Goal: Task Accomplishment & Management: Use online tool/utility

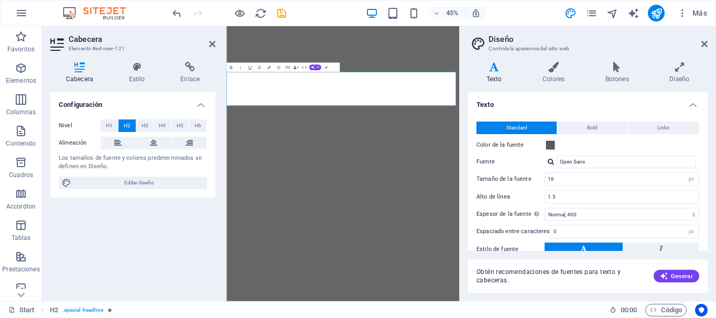
select select "px"
select select "400"
select select "px"
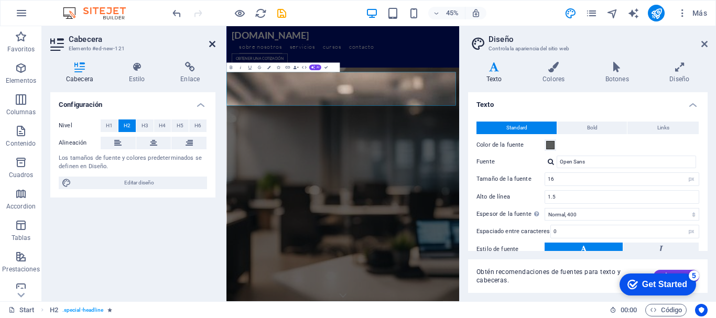
click at [210, 44] on icon at bounding box center [212, 44] width 6 height 8
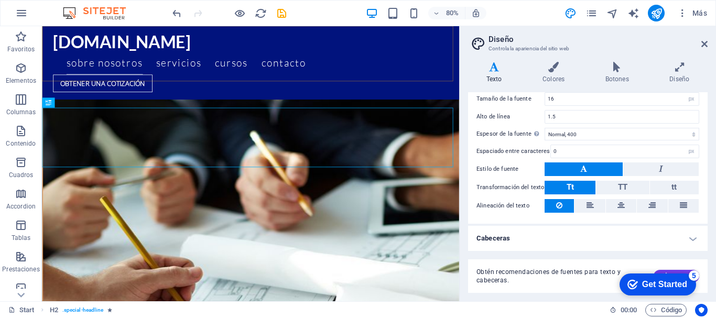
scroll to position [2426, 0]
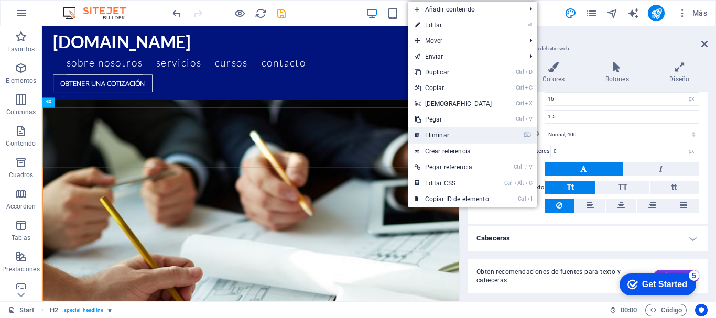
click at [423, 136] on link "⌦ Eliminar" at bounding box center [453, 135] width 90 height 16
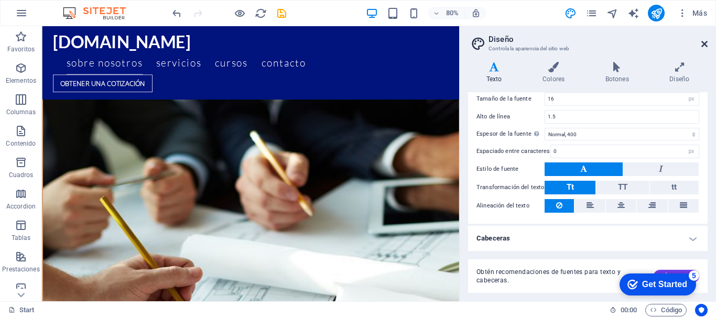
click at [705, 44] on icon at bounding box center [704, 44] width 6 height 8
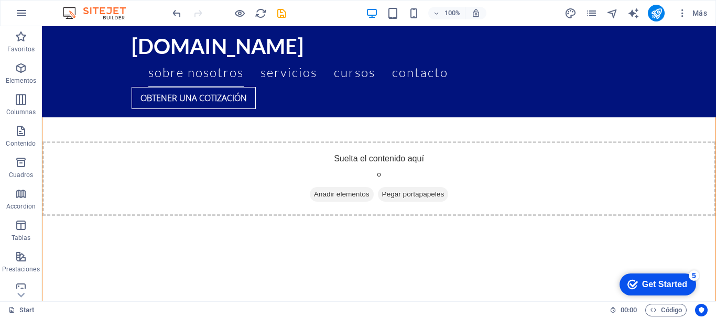
scroll to position [1823, 0]
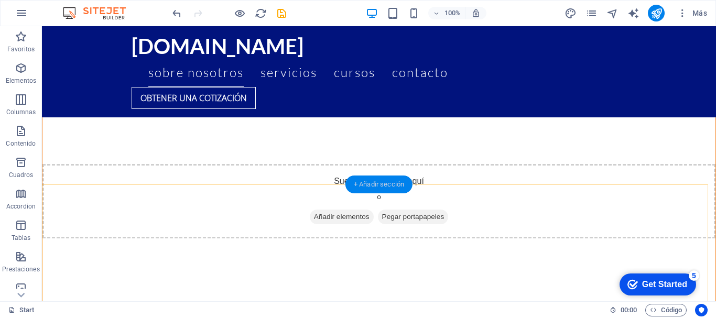
click at [387, 183] on div "+ Añadir sección" at bounding box center [378, 185] width 67 height 18
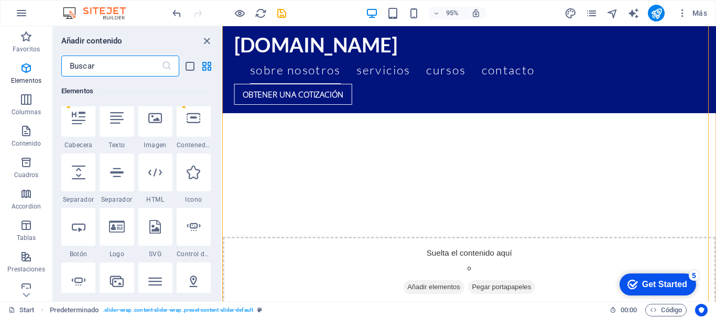
scroll to position [0, 0]
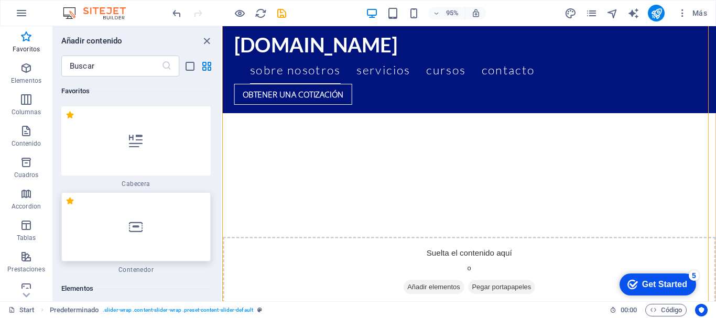
click at [150, 239] on div at bounding box center [135, 226] width 149 height 69
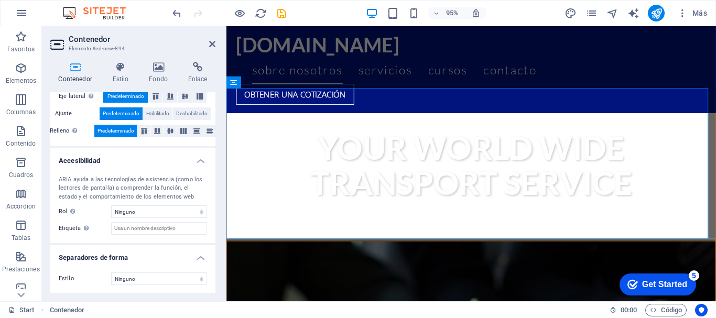
scroll to position [215, 0]
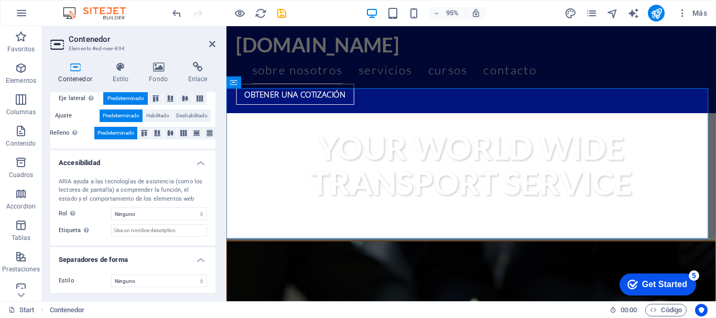
drag, startPoint x: 213, startPoint y: 215, endPoint x: 212, endPoint y: 224, distance: 9.5
click at [212, 224] on div "ARIA ayuda a las tecnologías de asistencia (como los lectores de pantalla) a co…" at bounding box center [132, 207] width 165 height 77
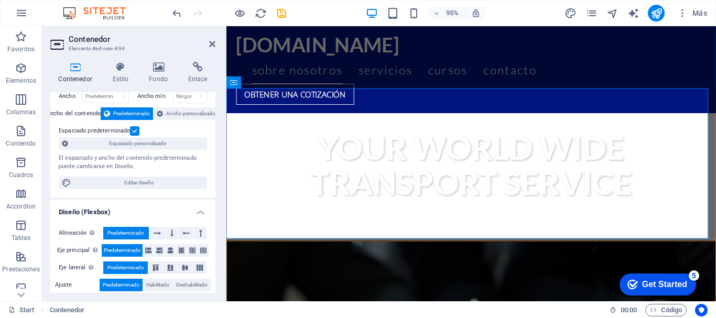
scroll to position [8, 0]
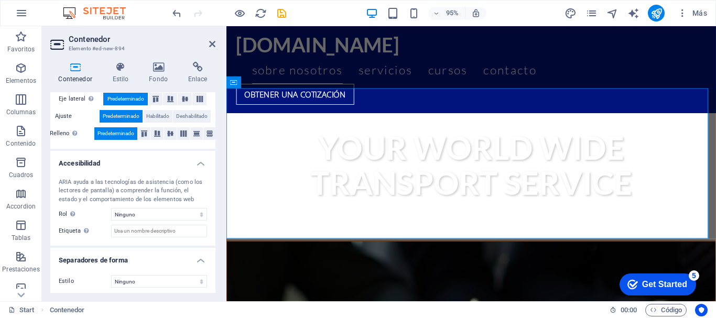
scroll to position [210, 0]
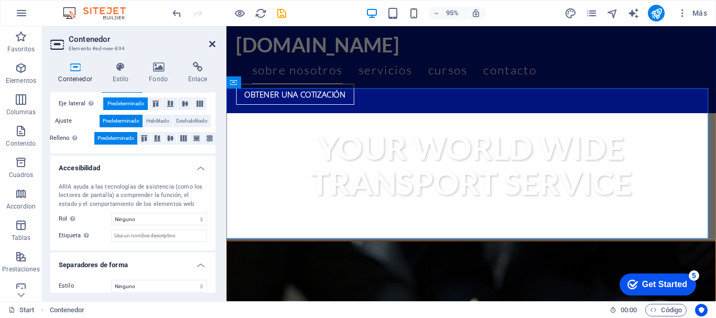
click at [212, 41] on icon at bounding box center [212, 44] width 6 height 8
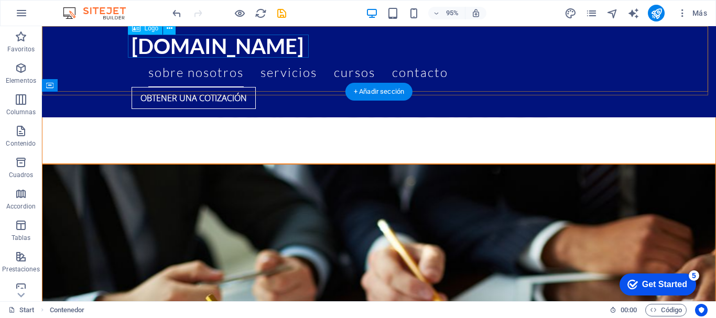
scroll to position [1916, 0]
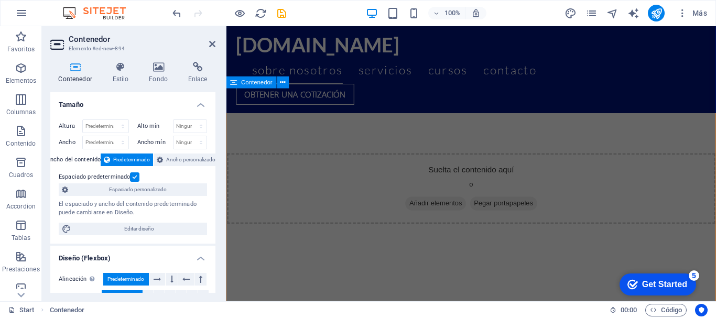
scroll to position [2208, 0]
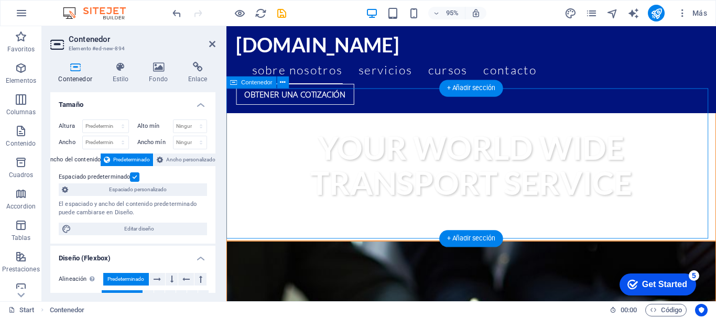
drag, startPoint x: 463, startPoint y: 159, endPoint x: 438, endPoint y: 185, distance: 36.3
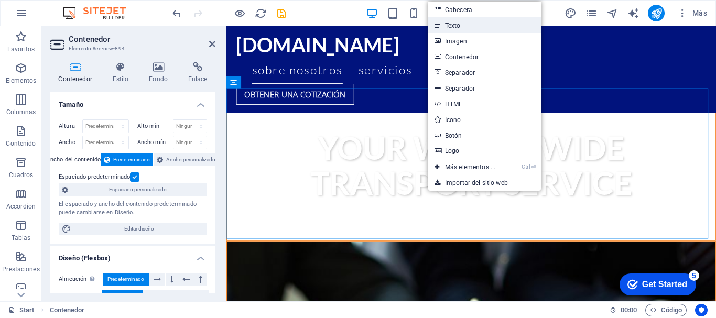
click at [482, 23] on link "Texto" at bounding box center [484, 25] width 113 height 16
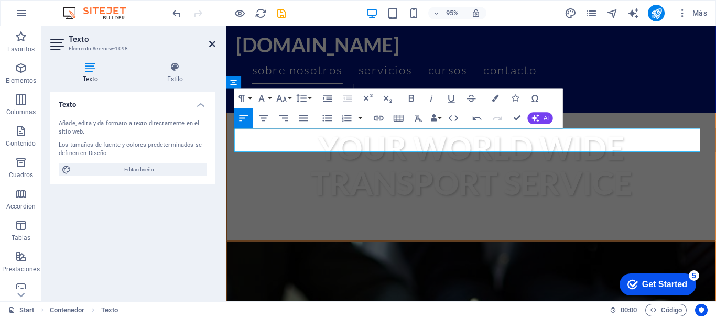
click at [210, 44] on icon at bounding box center [212, 44] width 6 height 8
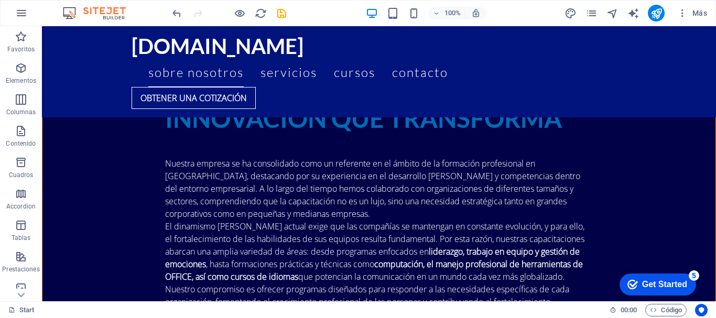
scroll to position [1168, 0]
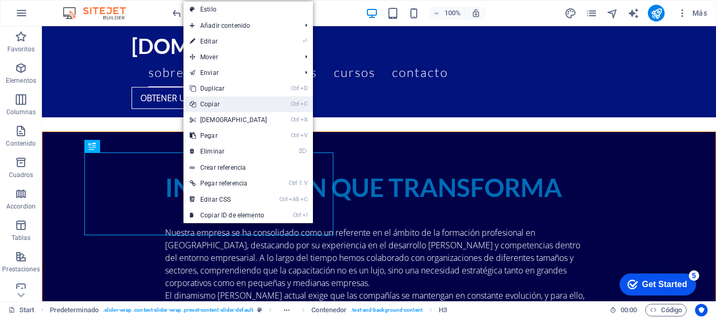
click at [225, 109] on link "Ctrl C Copiar" at bounding box center [228, 104] width 90 height 16
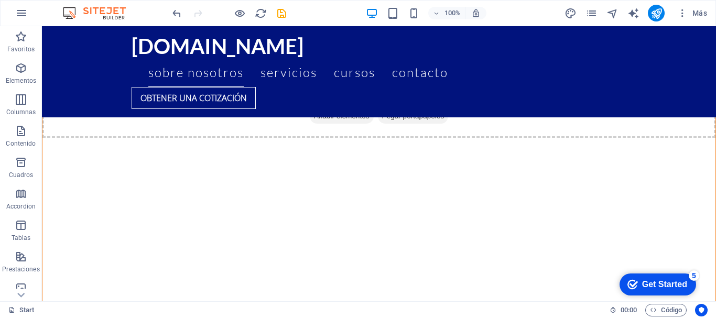
scroll to position [1832, 0]
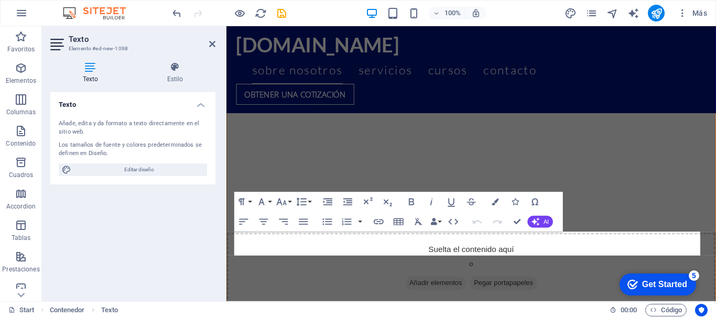
scroll to position [2099, 0]
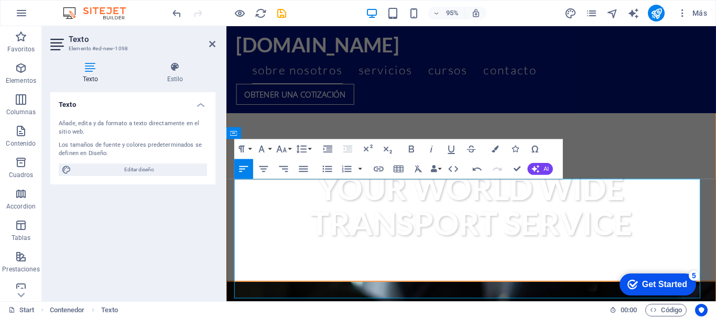
scroll to position [2166, 0]
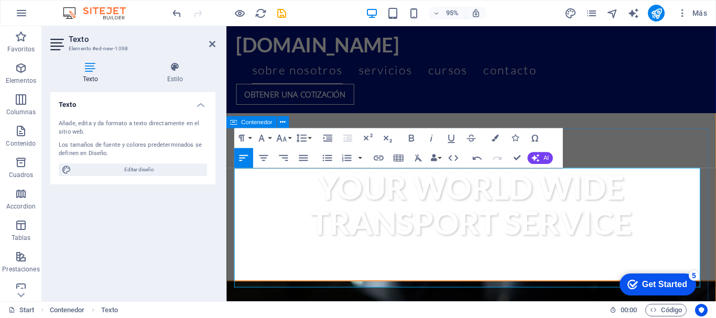
drag, startPoint x: 526, startPoint y: 285, endPoint x: 232, endPoint y: 175, distance: 314.0
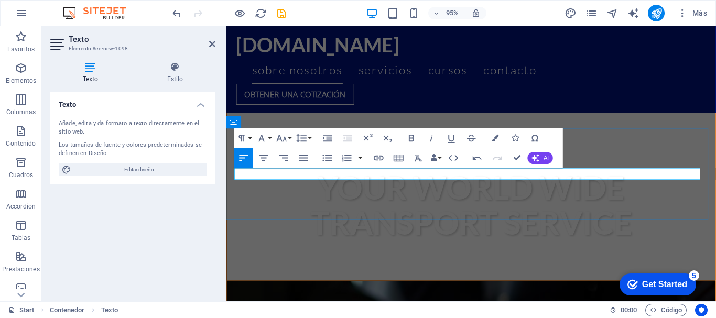
click at [263, 137] on icon "button" at bounding box center [262, 138] width 6 height 7
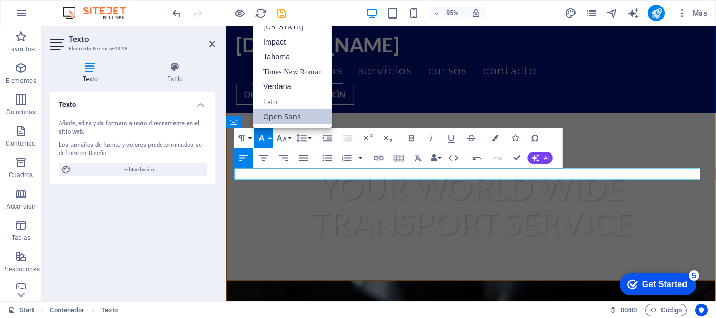
scroll to position [0, 0]
click at [281, 114] on link "Open Sans" at bounding box center [292, 117] width 79 height 15
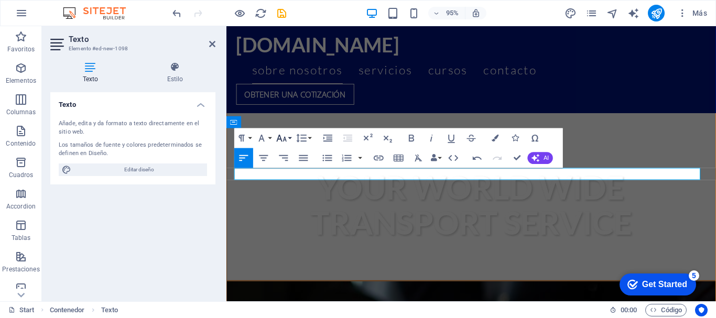
click at [282, 136] on icon "button" at bounding box center [282, 138] width 12 height 12
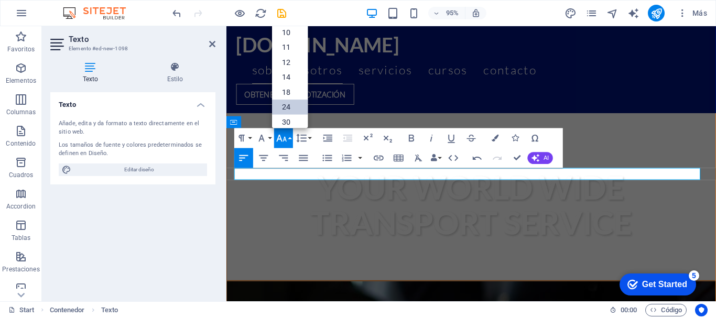
click at [296, 106] on link "24" at bounding box center [290, 107] width 36 height 15
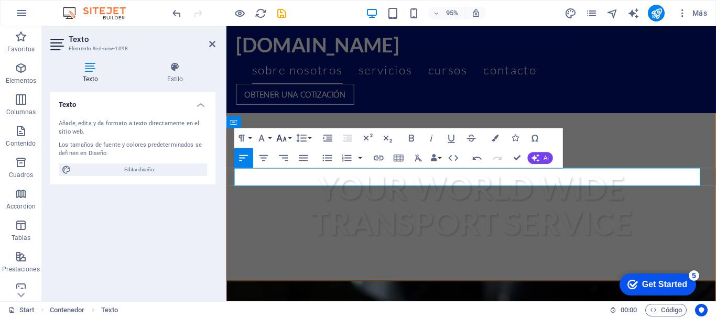
click at [289, 136] on button "Font Size" at bounding box center [283, 138] width 19 height 20
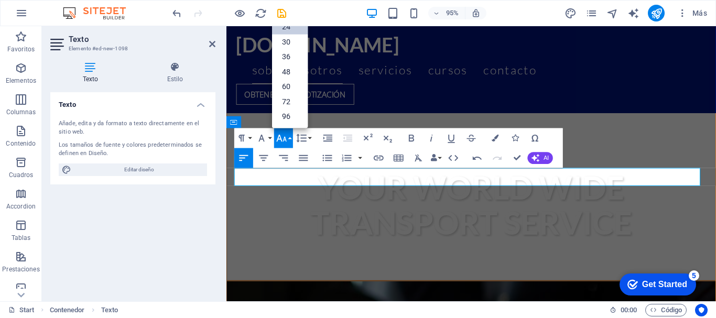
scroll to position [84, 0]
click at [296, 97] on link "72" at bounding box center [290, 101] width 36 height 15
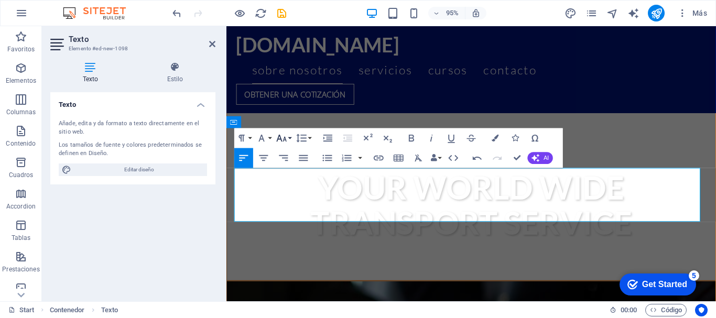
click at [290, 139] on button "Font Size" at bounding box center [283, 138] width 19 height 20
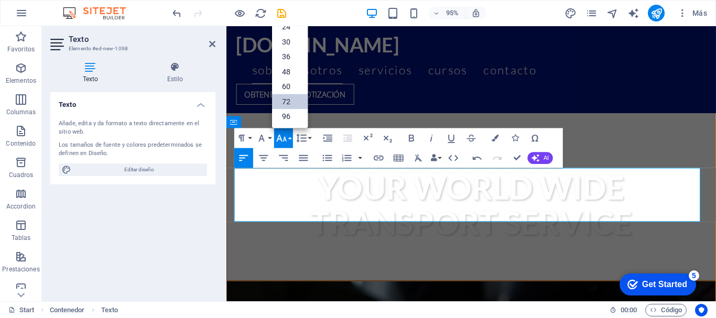
click at [293, 101] on link "72" at bounding box center [290, 101] width 36 height 15
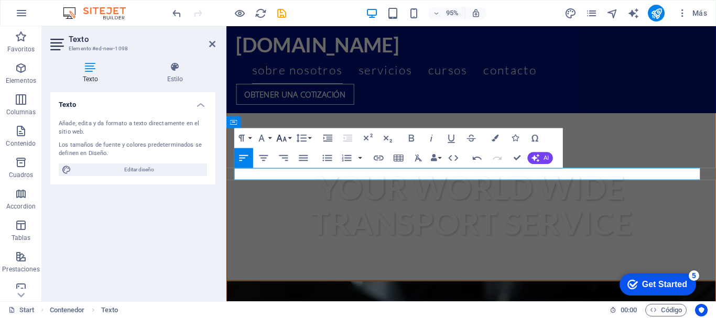
click at [289, 139] on button "Font Size" at bounding box center [283, 138] width 19 height 20
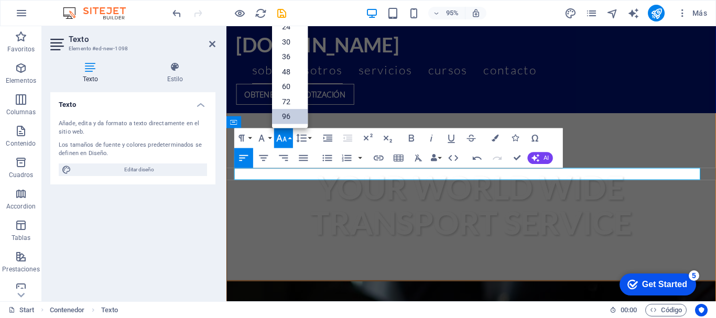
click at [289, 117] on link "96" at bounding box center [290, 117] width 36 height 15
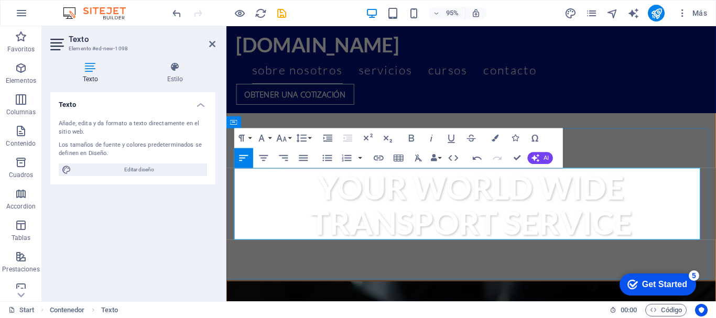
click at [412, 138] on icon "button" at bounding box center [411, 138] width 5 height 7
click at [287, 139] on icon "button" at bounding box center [282, 138] width 12 height 12
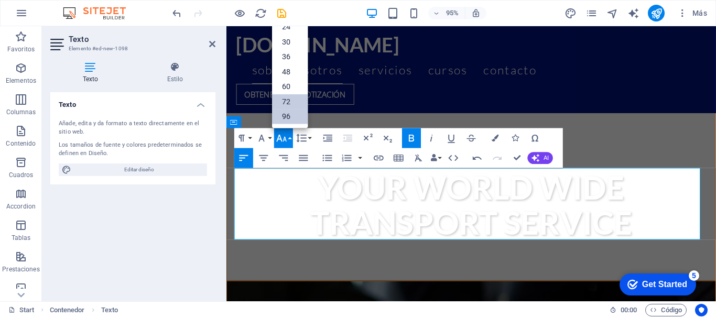
click at [294, 102] on link "72" at bounding box center [290, 101] width 36 height 15
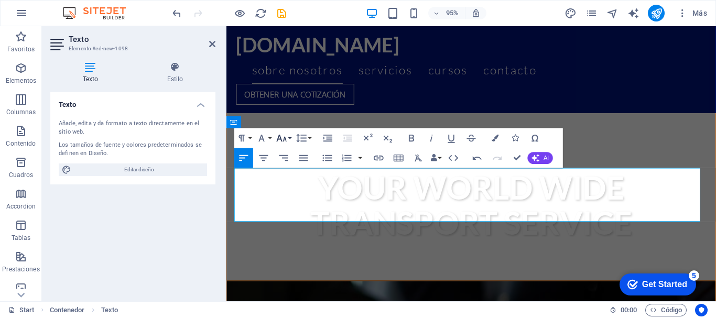
click at [281, 135] on icon "button" at bounding box center [282, 138] width 12 height 12
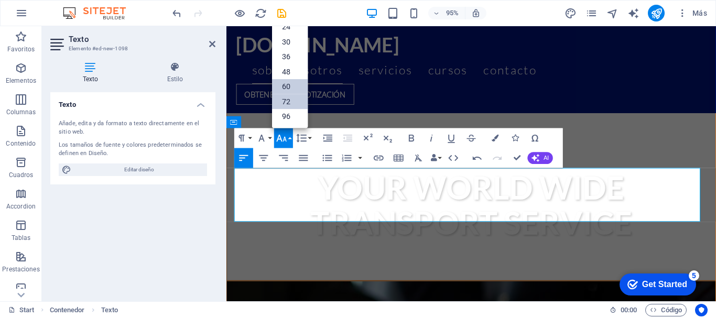
click at [289, 88] on link "60" at bounding box center [290, 87] width 36 height 15
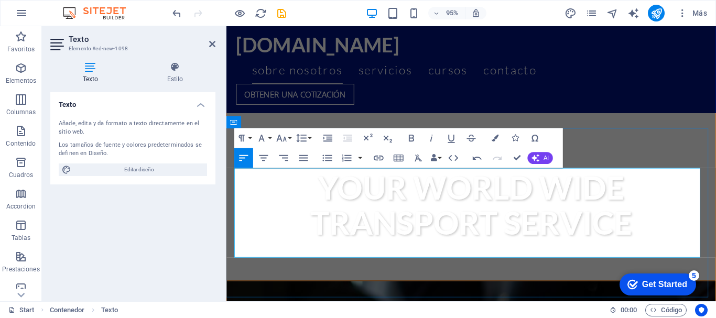
drag, startPoint x: 604, startPoint y: 247, endPoint x: 242, endPoint y: 189, distance: 366.9
click at [411, 138] on icon "button" at bounding box center [411, 138] width 5 height 7
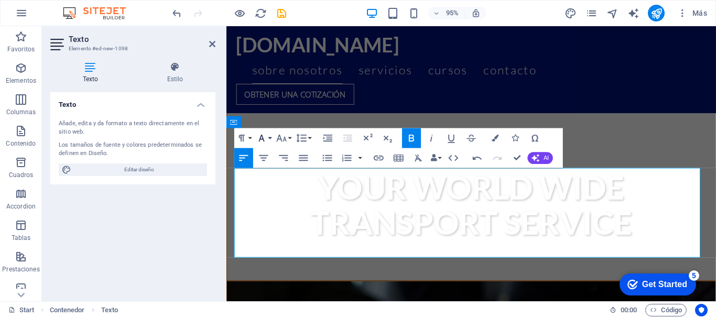
click at [260, 134] on icon "button" at bounding box center [262, 138] width 12 height 12
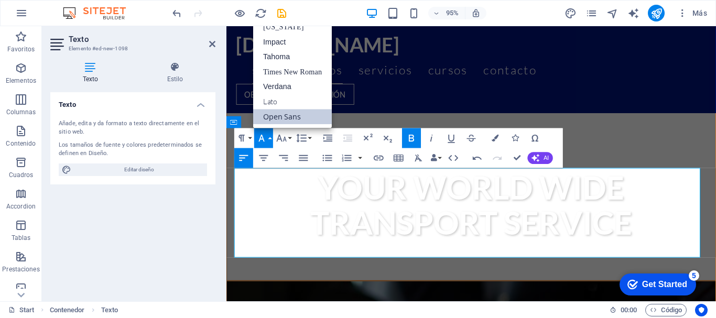
scroll to position [0, 0]
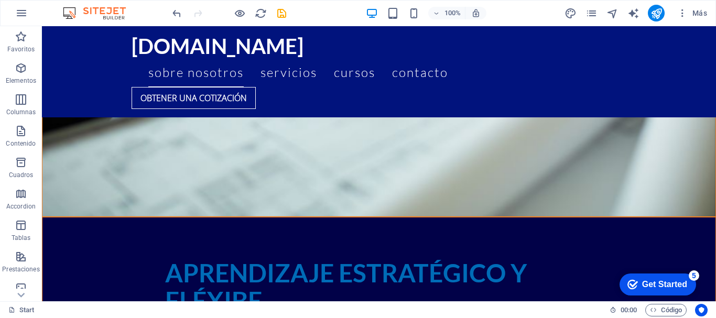
scroll to position [2737, 0]
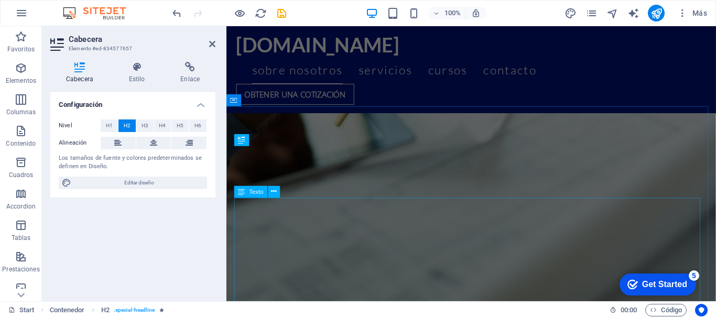
scroll to position [3072, 0]
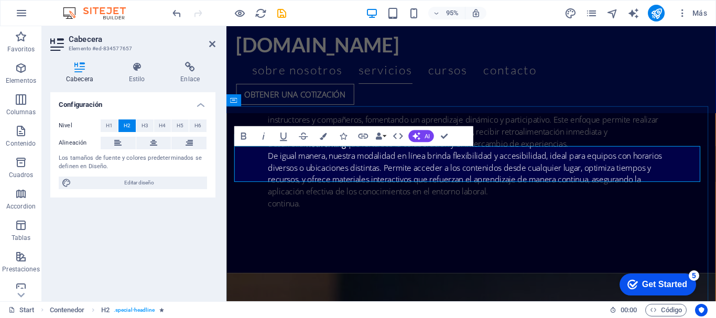
drag, startPoint x: 483, startPoint y: 175, endPoint x: 537, endPoint y: 190, distance: 56.6
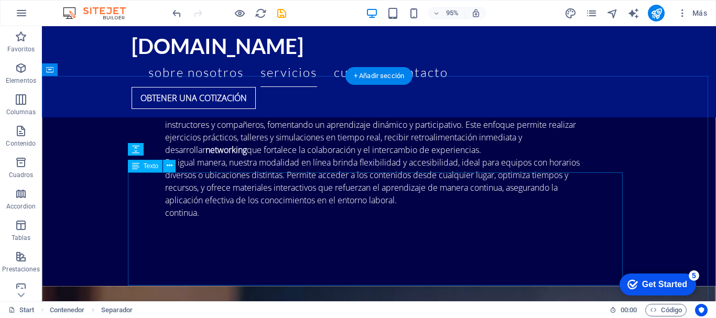
scroll to position [2818, 0]
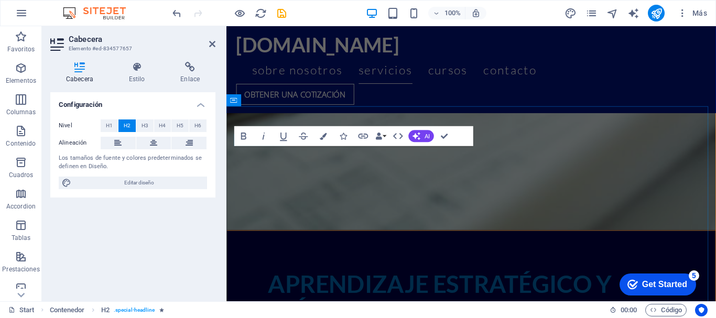
scroll to position [3072, 0]
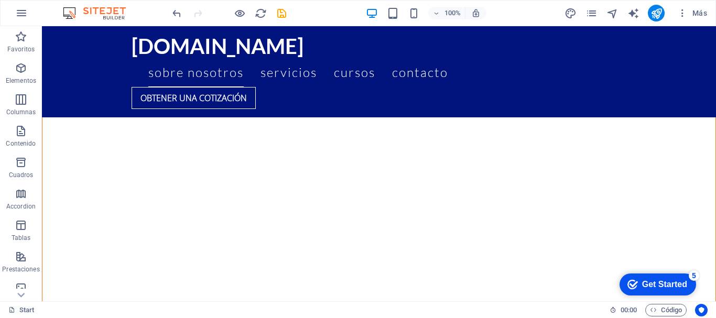
scroll to position [1891, 0]
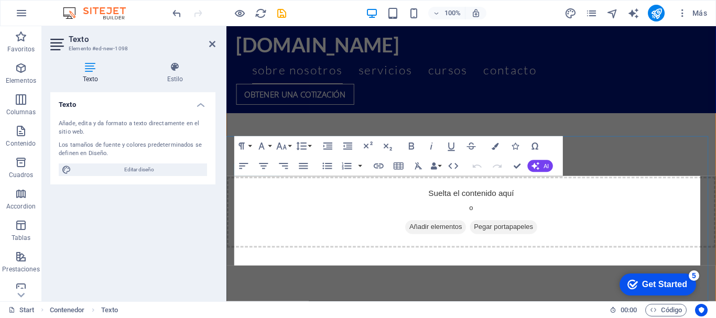
scroll to position [2158, 0]
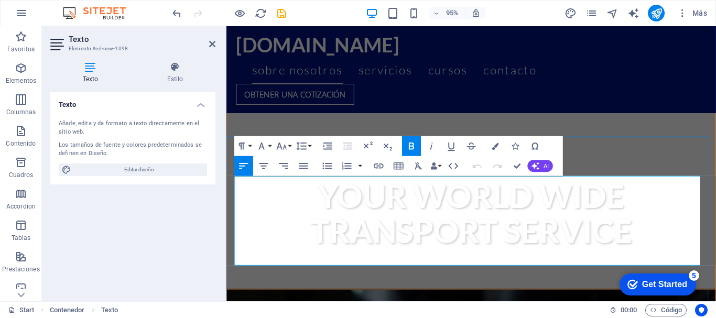
drag, startPoint x: 609, startPoint y: 262, endPoint x: 238, endPoint y: 199, distance: 375.9
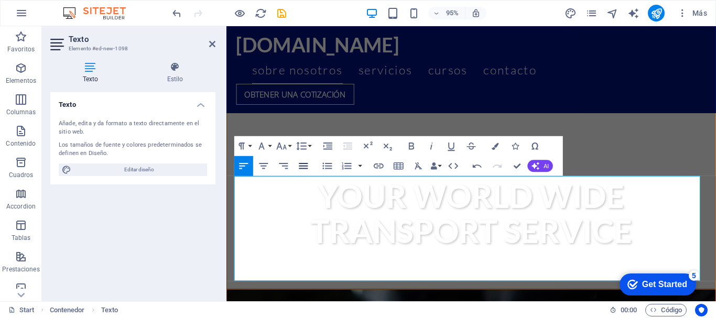
click at [301, 164] on icon "button" at bounding box center [303, 166] width 9 height 6
click at [267, 165] on icon "button" at bounding box center [264, 166] width 12 height 12
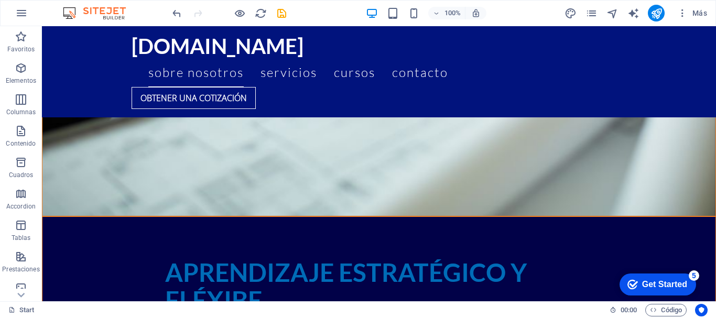
scroll to position [2622, 0]
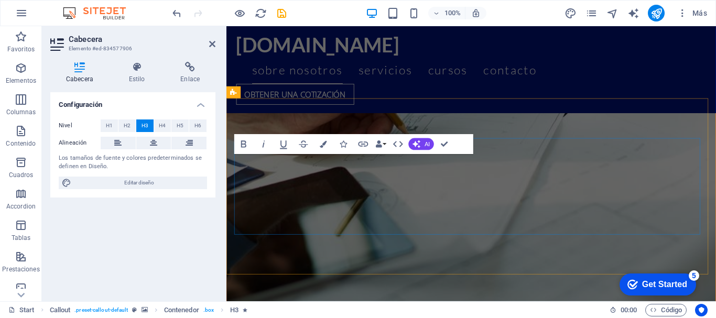
scroll to position [2911, 0]
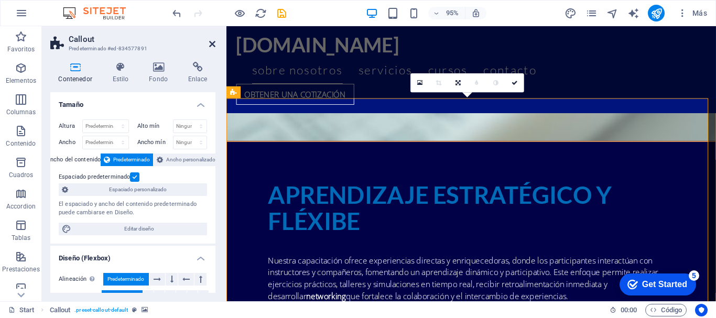
click at [213, 47] on icon at bounding box center [212, 44] width 6 height 8
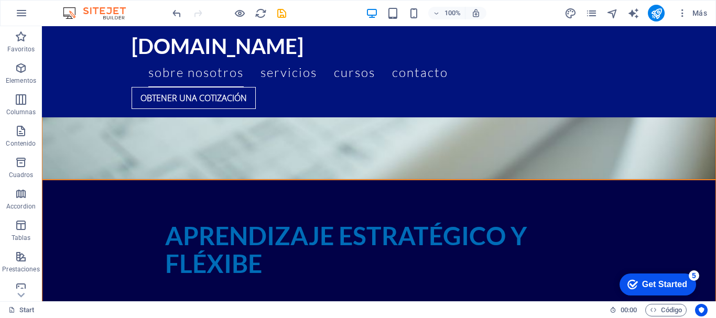
scroll to position [2635, 0]
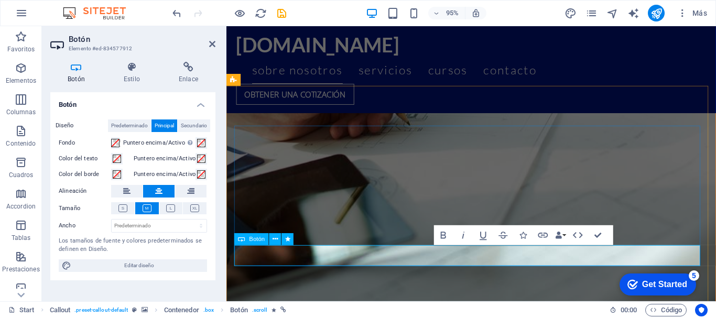
scroll to position [2924, 0]
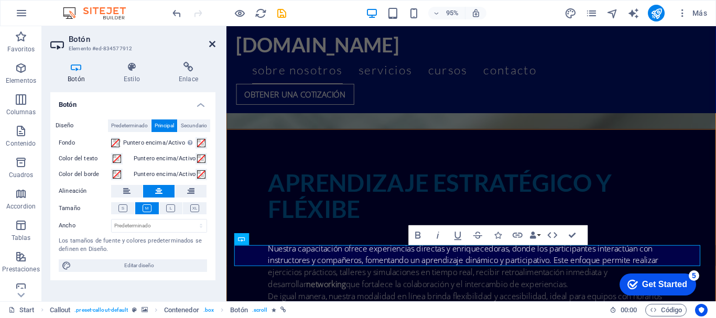
click at [215, 41] on icon at bounding box center [212, 44] width 6 height 8
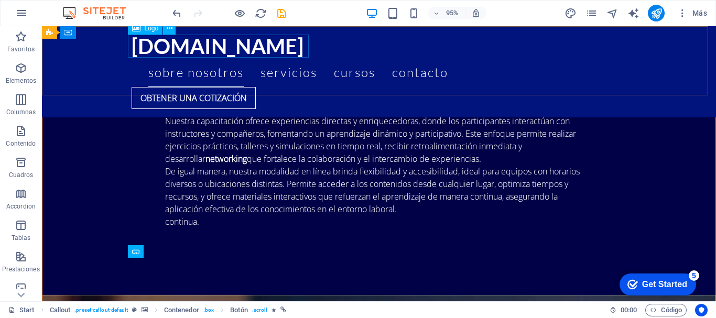
scroll to position [2635, 0]
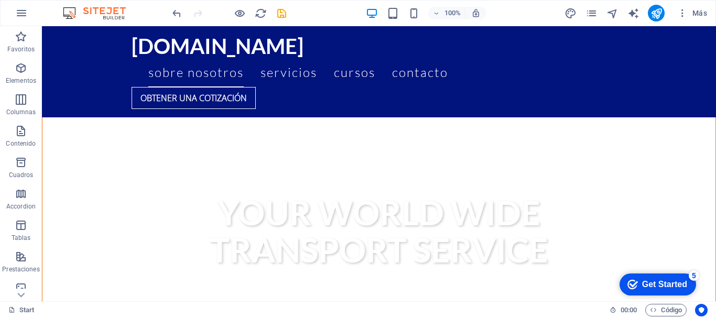
scroll to position [1944, 0]
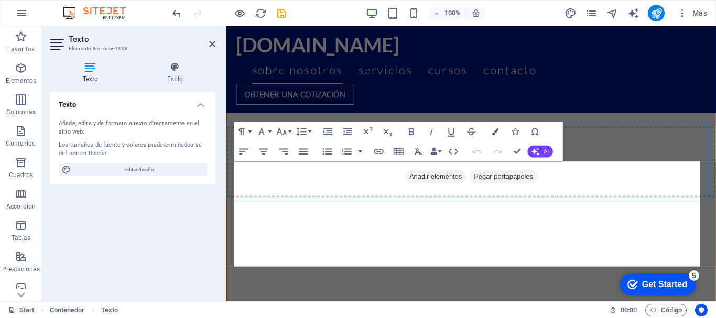
scroll to position [2173, 0]
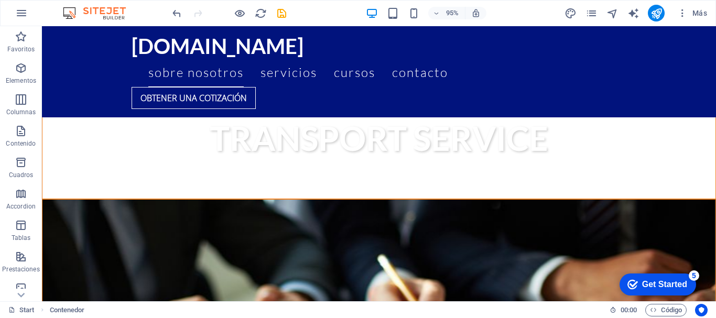
scroll to position [1881, 0]
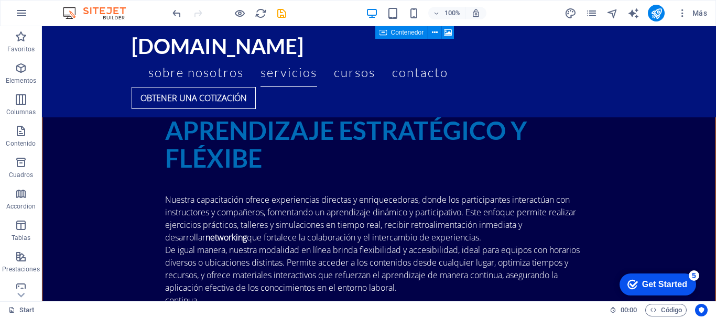
scroll to position [2927, 0]
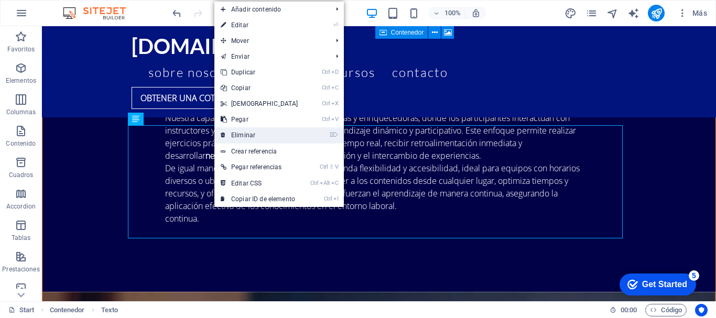
click at [245, 132] on link "⌦ Eliminar" at bounding box center [259, 135] width 90 height 16
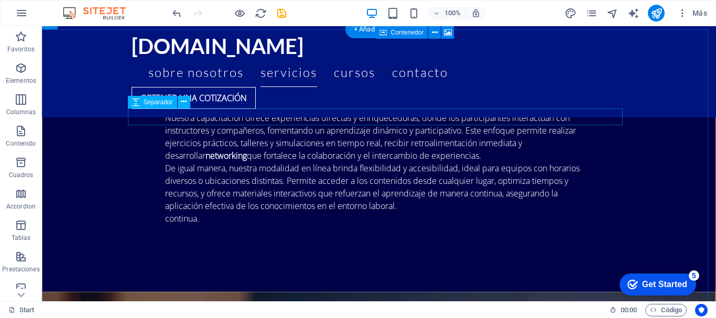
click at [181, 104] on icon at bounding box center [184, 101] width 6 height 11
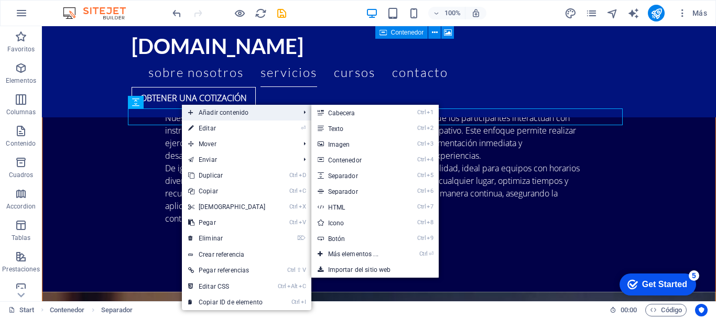
click at [193, 110] on icon at bounding box center [190, 113] width 5 height 16
click at [348, 160] on link "Ctrl 4 Contenedor" at bounding box center [355, 160] width 88 height 16
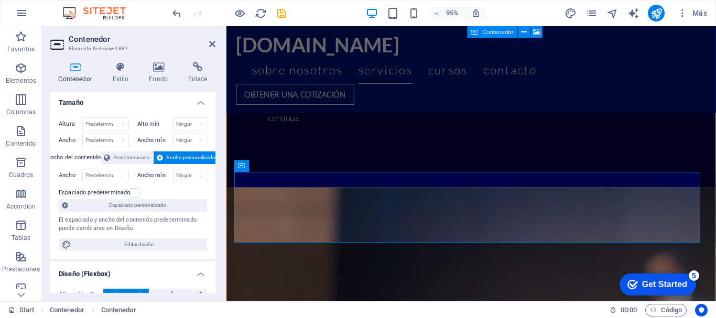
scroll to position [0, 0]
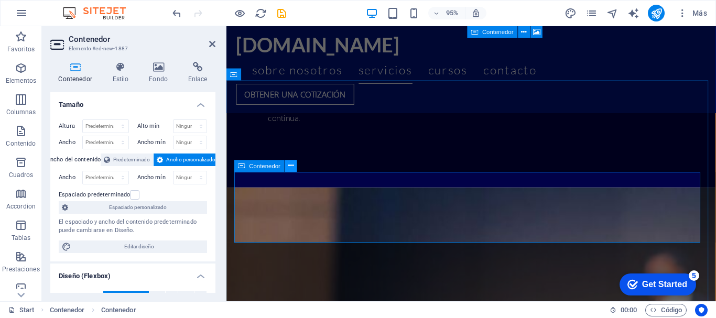
click at [291, 165] on icon at bounding box center [290, 166] width 5 height 10
click at [112, 67] on icon at bounding box center [120, 67] width 33 height 10
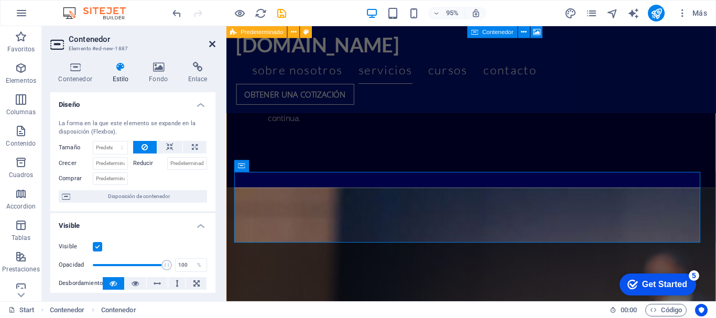
click at [211, 48] on icon at bounding box center [212, 44] width 6 height 8
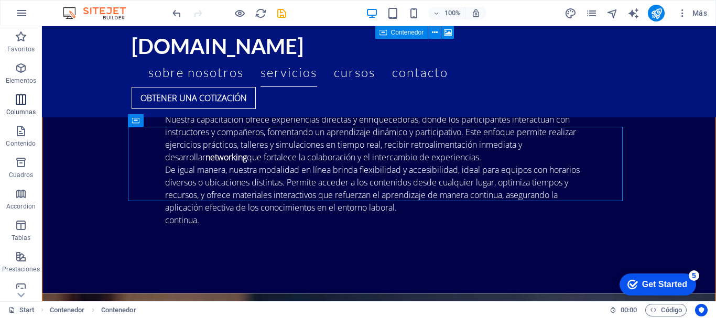
click at [18, 103] on icon "button" at bounding box center [21, 99] width 13 height 13
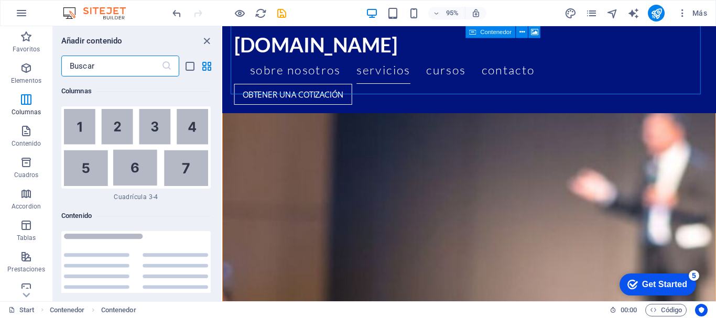
scroll to position [3637, 0]
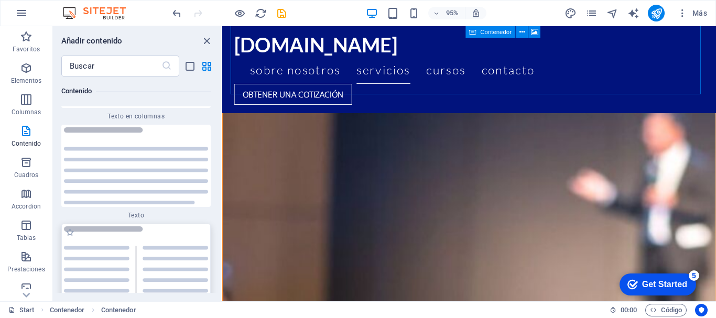
click at [132, 247] on img at bounding box center [136, 264] width 144 height 77
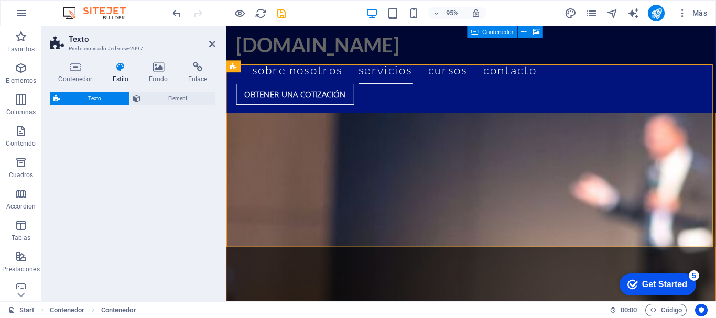
select select "rem"
select select "px"
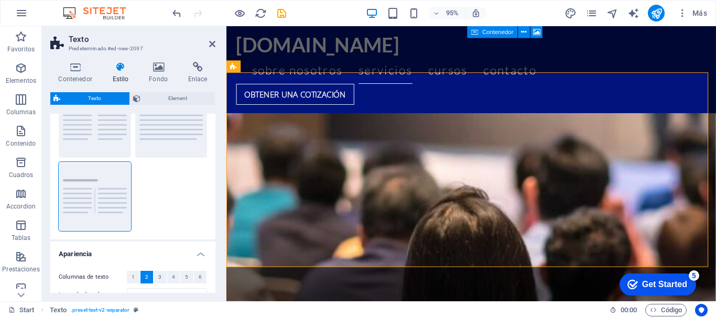
scroll to position [0, 0]
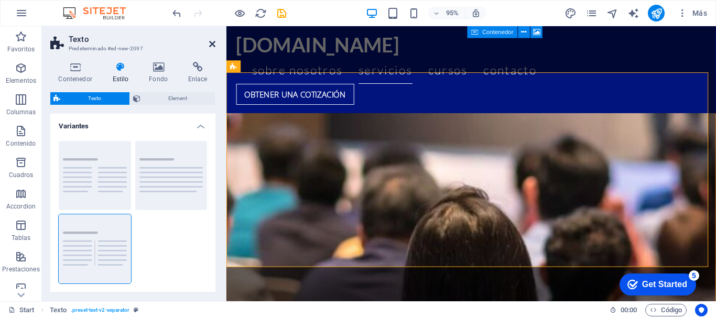
click at [211, 44] on icon at bounding box center [212, 44] width 6 height 8
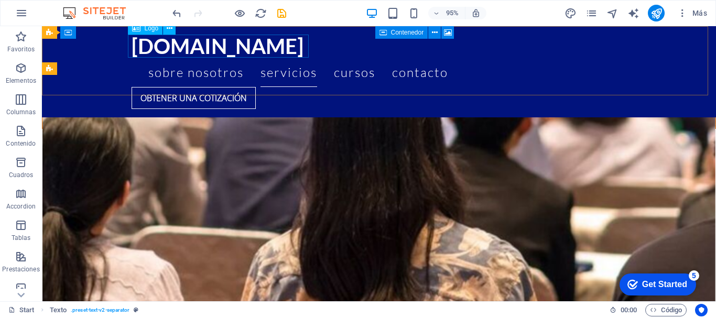
scroll to position [3279, 0]
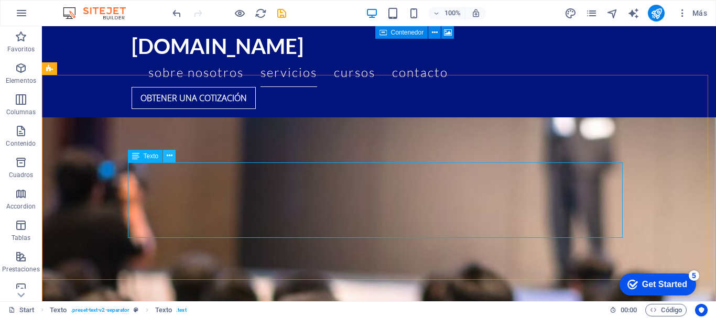
click at [170, 150] on button at bounding box center [169, 156] width 13 height 13
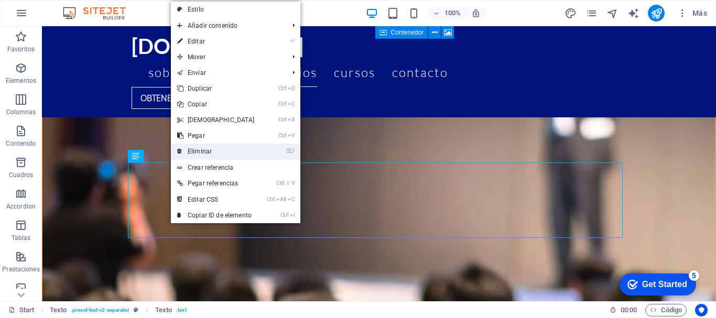
click at [196, 150] on link "⌦ Eliminar" at bounding box center [216, 152] width 90 height 16
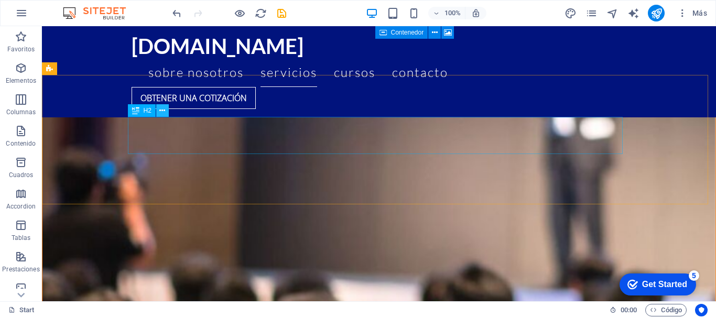
click at [164, 111] on icon at bounding box center [162, 110] width 6 height 11
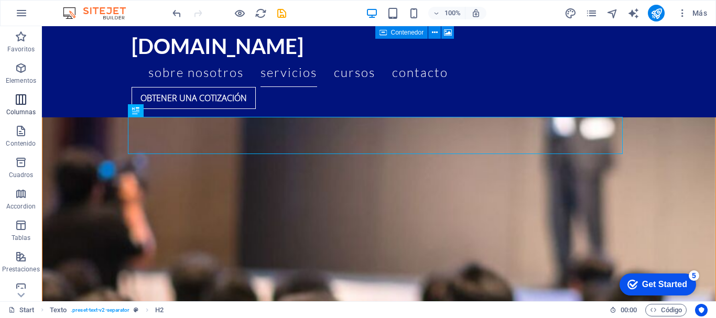
click at [25, 103] on icon "button" at bounding box center [21, 99] width 13 height 13
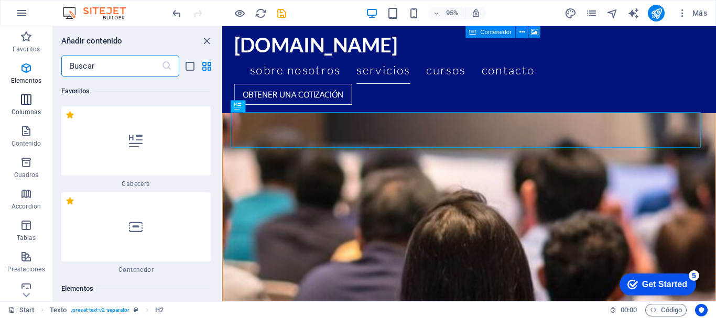
scroll to position [605, 0]
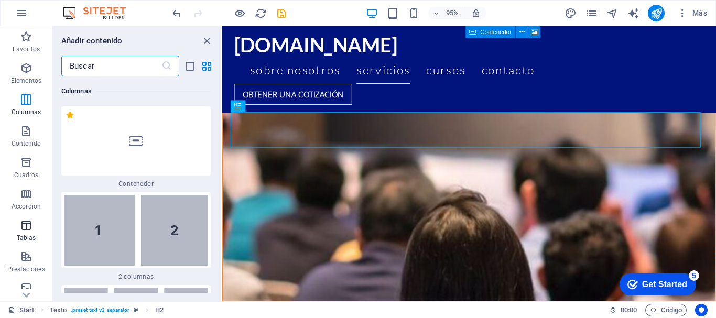
click at [26, 223] on icon "button" at bounding box center [26, 225] width 13 height 13
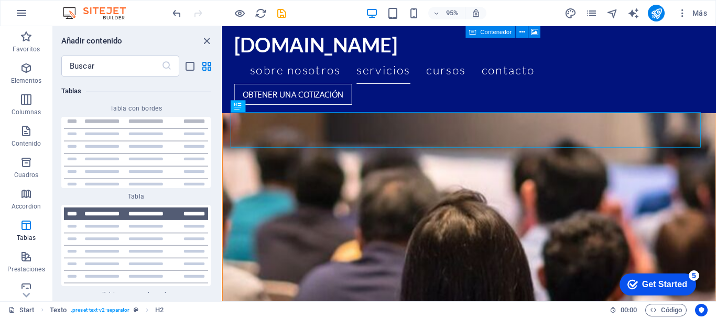
scroll to position [7735, 0]
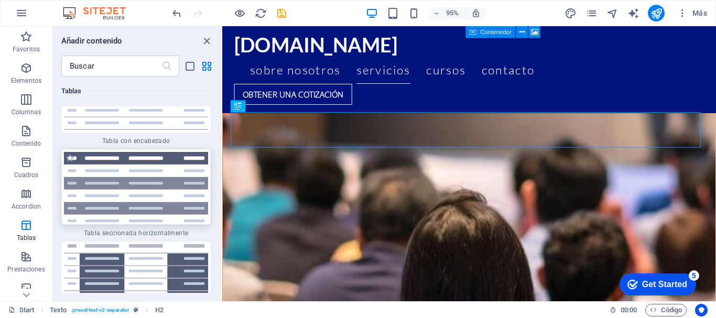
click at [161, 168] on img at bounding box center [136, 187] width 144 height 70
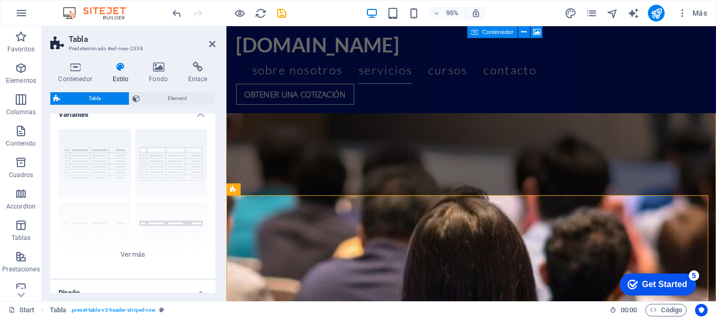
scroll to position [23, 0]
click at [140, 245] on div "cuadrícula con bordes Predeterminado con cabecera seccionado horizo... secciona…" at bounding box center [132, 188] width 165 height 157
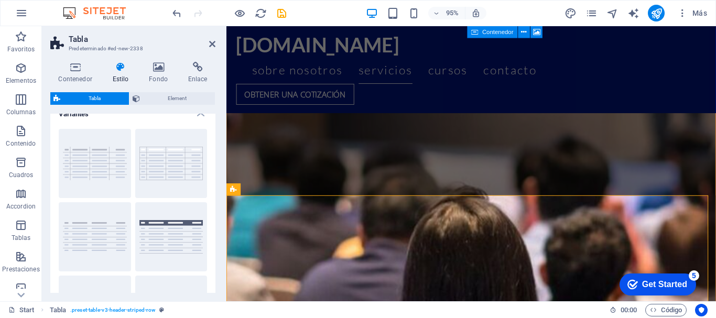
scroll to position [0, 0]
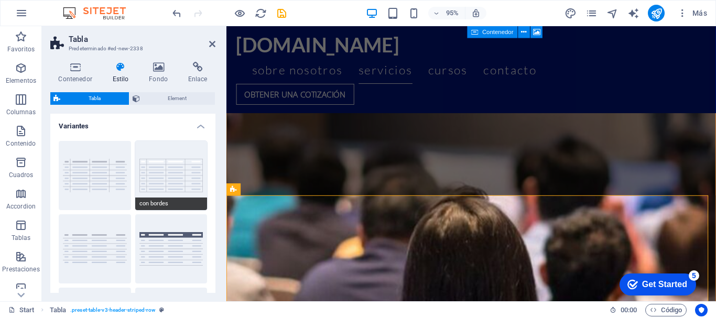
click at [150, 182] on button "con bordes" at bounding box center [171, 175] width 72 height 69
click at [213, 47] on icon at bounding box center [212, 44] width 6 height 8
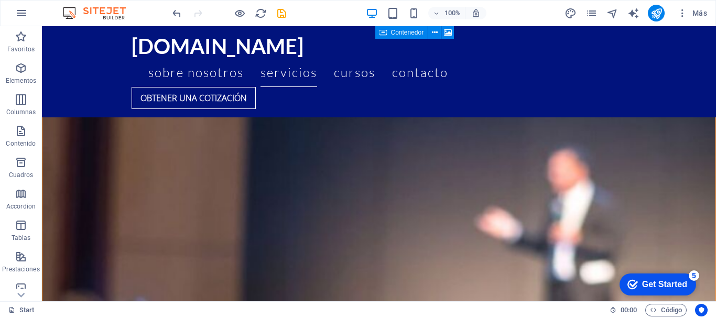
scroll to position [3431, 0]
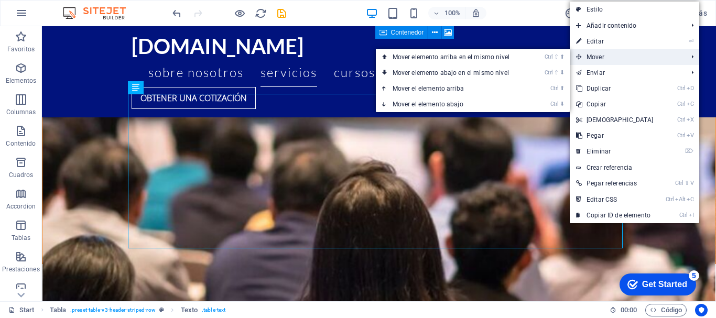
click at [603, 52] on span "Mover" at bounding box center [627, 57] width 114 height 16
click at [494, 90] on link "Ctrl ⬆ Mover el elemento arriba" at bounding box center [453, 89] width 155 height 16
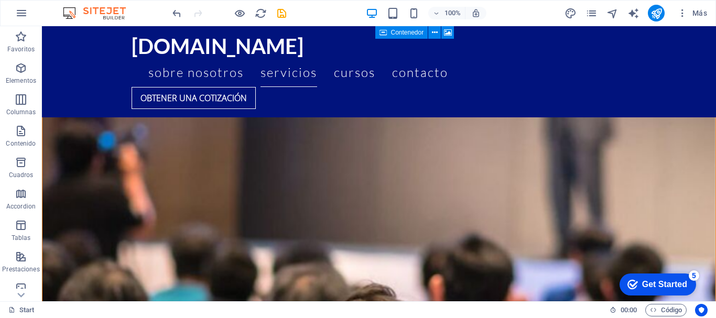
scroll to position [3333, 0]
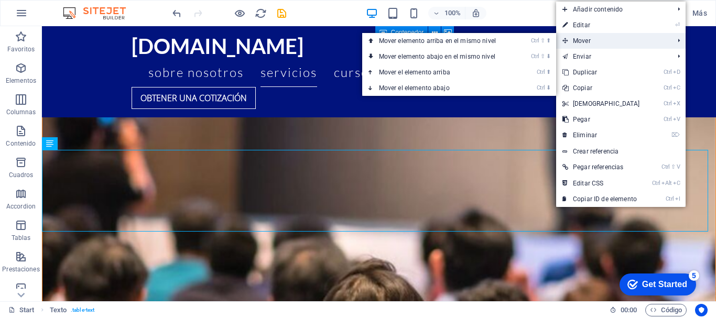
click at [602, 44] on span "Mover" at bounding box center [613, 41] width 114 height 16
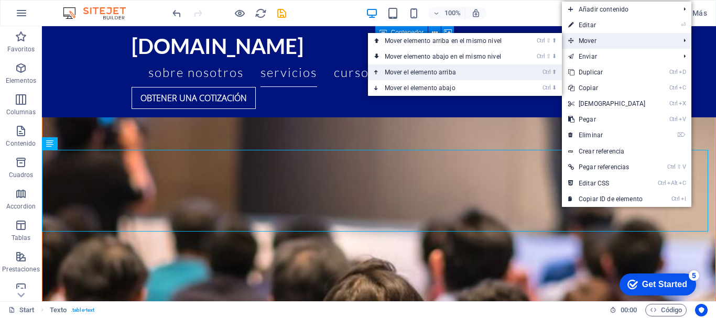
click at [513, 76] on link "Ctrl ⬆ Mover el elemento arriba" at bounding box center [445, 72] width 155 height 16
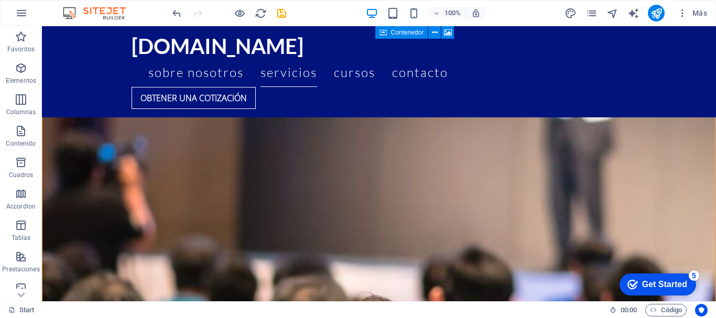
scroll to position [3309, 0]
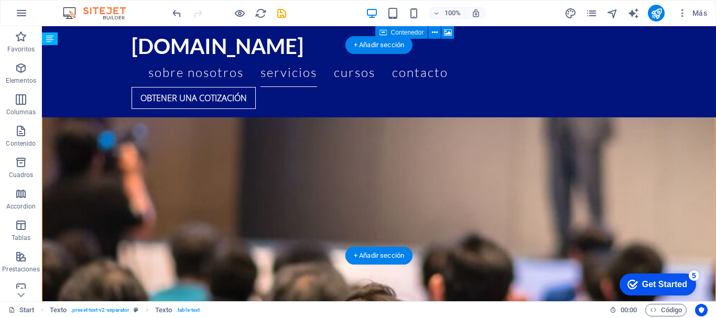
drag, startPoint x: 420, startPoint y: 173, endPoint x: 417, endPoint y: 106, distance: 66.6
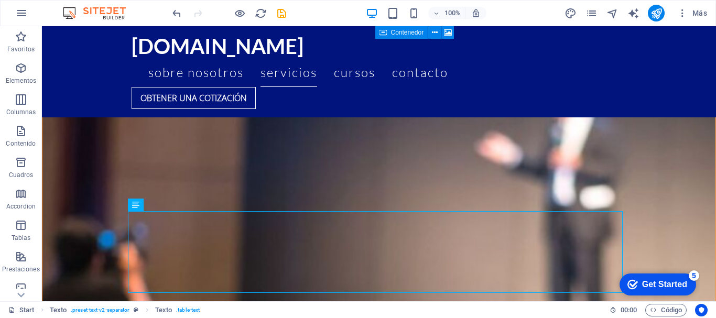
scroll to position [3210, 0]
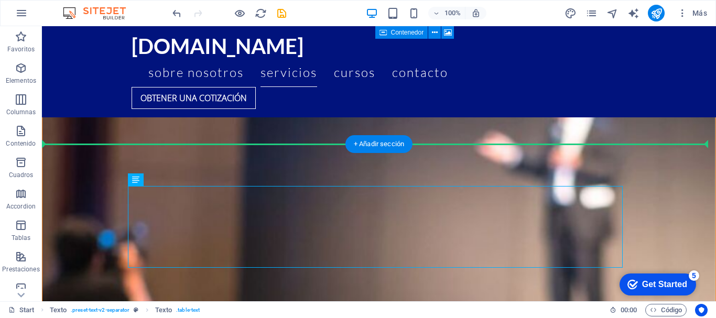
drag, startPoint x: 532, startPoint y: 232, endPoint x: 518, endPoint y: 168, distance: 64.9
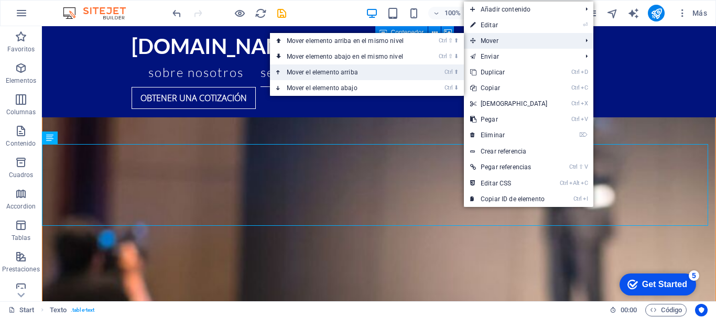
click at [414, 71] on link "Ctrl ⬆ Mover el elemento arriba" at bounding box center [347, 72] width 155 height 16
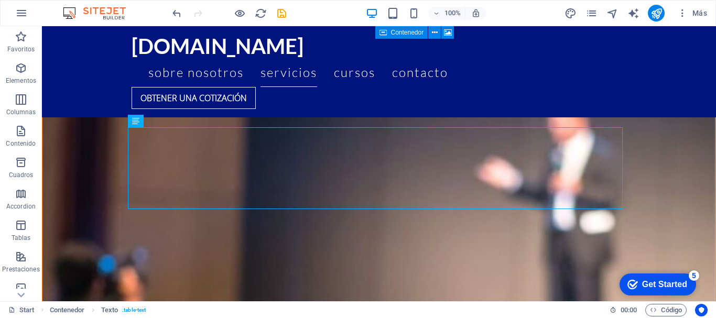
scroll to position [3197, 0]
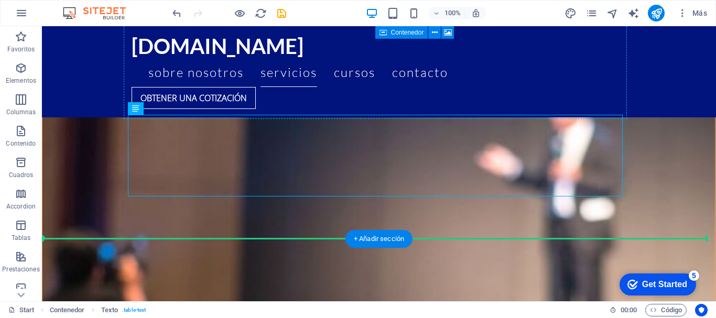
drag, startPoint x: 463, startPoint y: 145, endPoint x: 445, endPoint y: 98, distance: 50.6
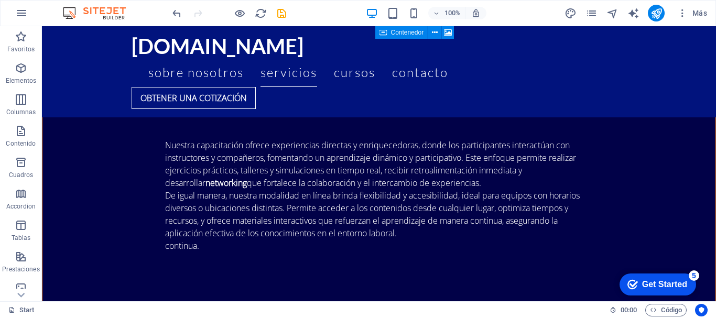
scroll to position [2887, 0]
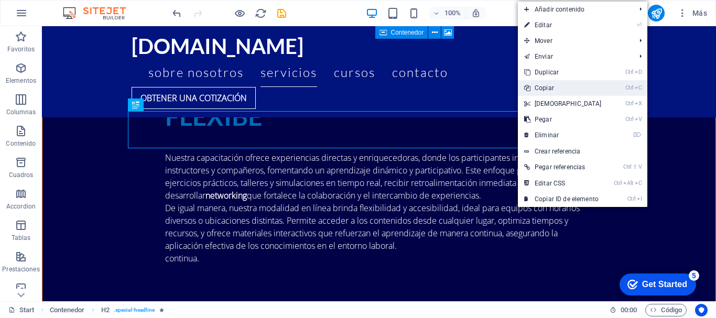
click at [546, 89] on link "Ctrl C Copiar" at bounding box center [563, 88] width 90 height 16
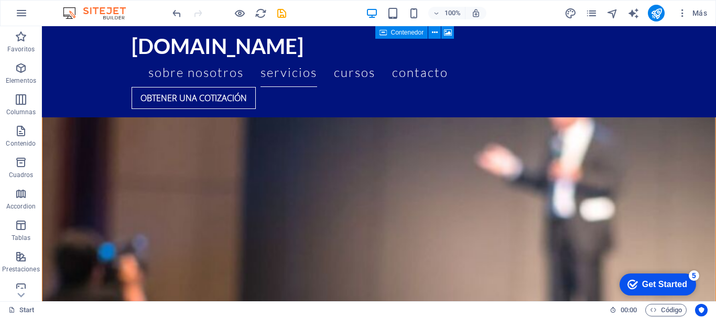
scroll to position [3110, 0]
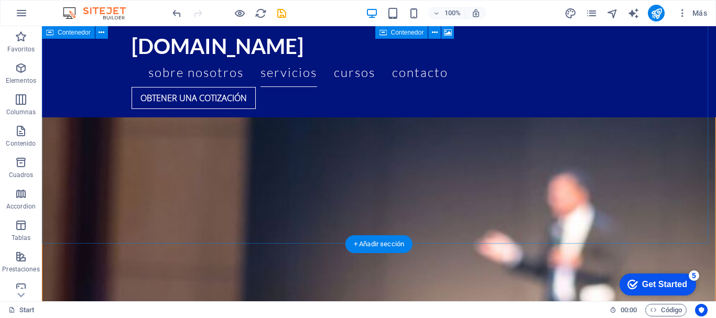
click at [383, 248] on div "+ Añadir sección" at bounding box center [378, 244] width 67 height 18
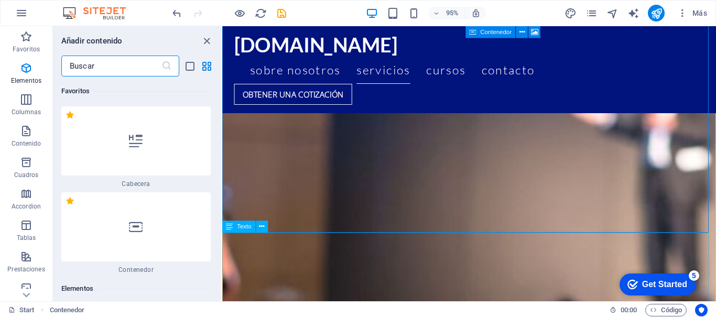
scroll to position [3556, 0]
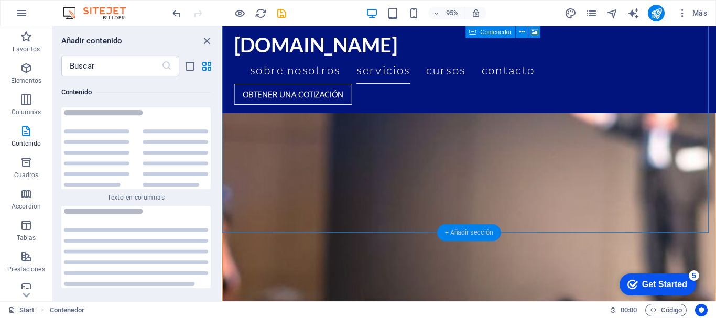
click at [460, 229] on div "+ Añadir sección" at bounding box center [469, 232] width 64 height 17
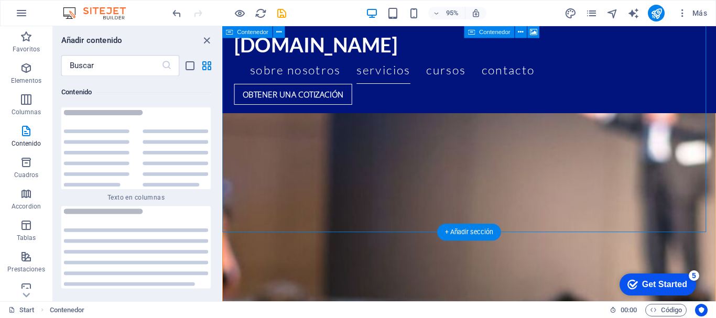
scroll to position [3389, 0]
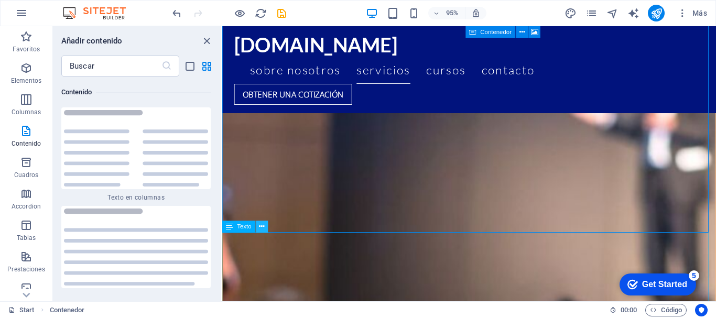
click at [263, 226] on icon at bounding box center [261, 227] width 5 height 10
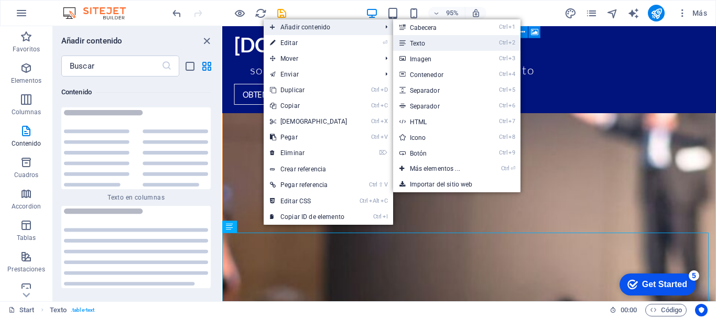
click at [409, 40] on link "Ctrl 2 Texto" at bounding box center [437, 43] width 88 height 16
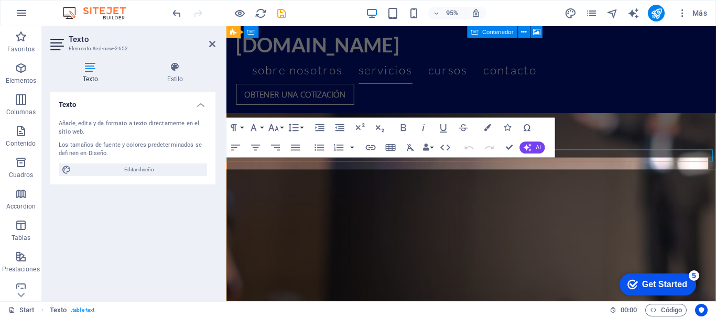
scroll to position [3559, 0]
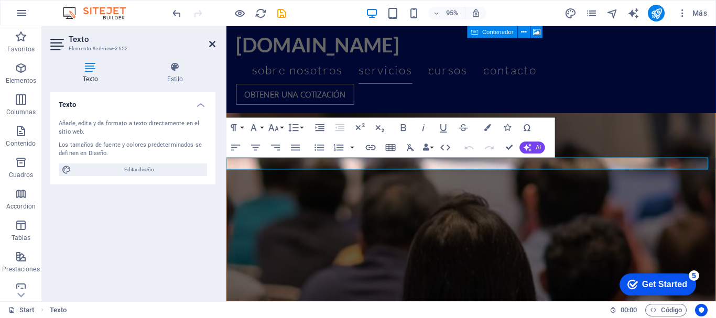
click at [215, 42] on icon at bounding box center [212, 44] width 6 height 8
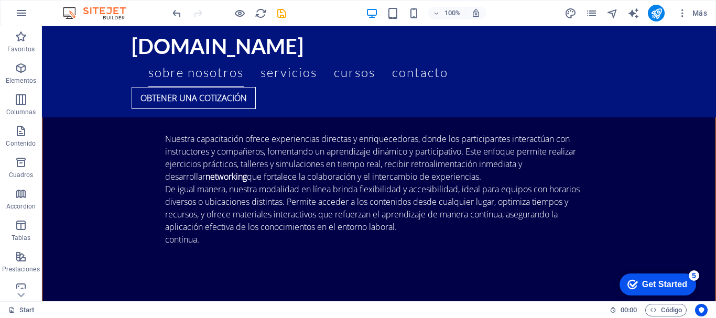
scroll to position [2769, 0]
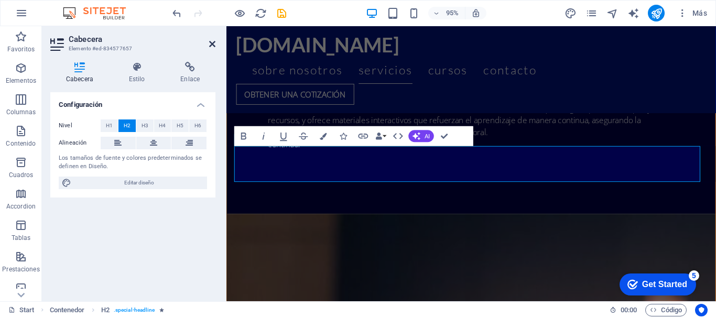
click at [214, 43] on icon at bounding box center [212, 44] width 6 height 8
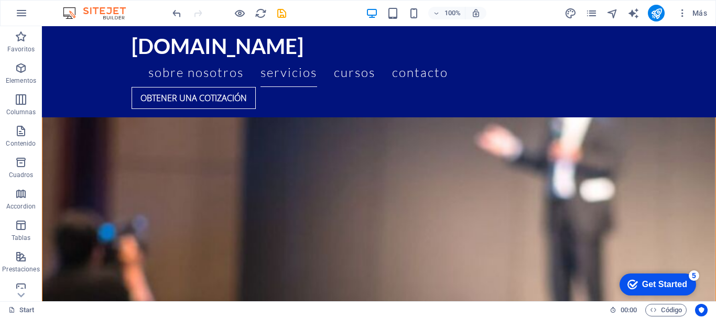
scroll to position [3154, 0]
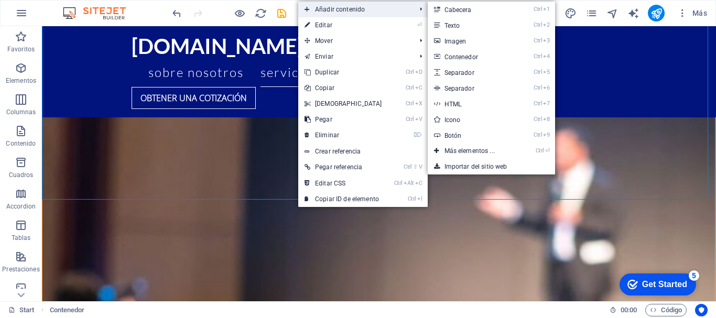
click at [343, 13] on span "Añadir contenido" at bounding box center [355, 10] width 114 height 16
click at [457, 19] on link "Ctrl 2 Texto" at bounding box center [472, 25] width 88 height 16
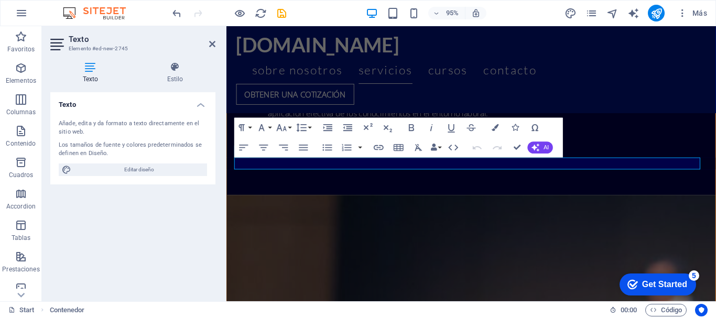
scroll to position [3122, 0]
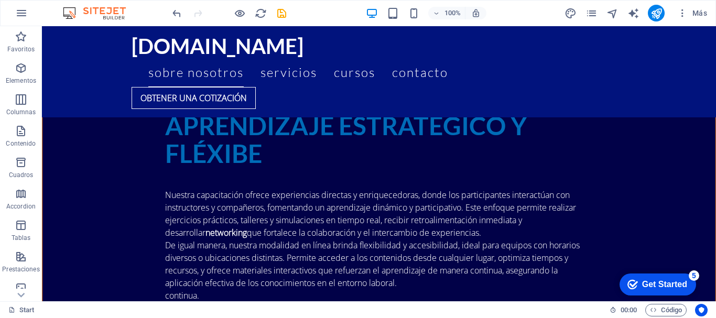
scroll to position [2837, 0]
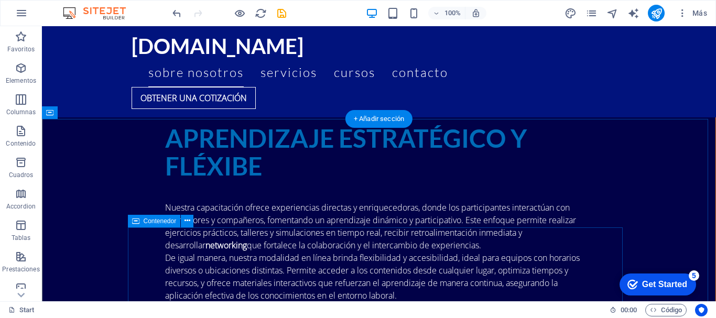
click at [187, 222] on icon at bounding box center [188, 220] width 6 height 11
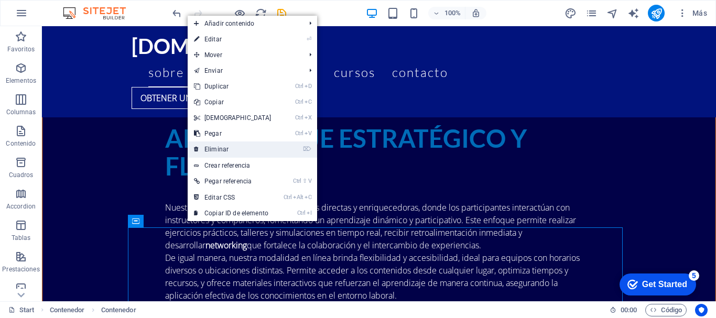
click at [223, 149] on link "⌦ Eliminar" at bounding box center [233, 150] width 90 height 16
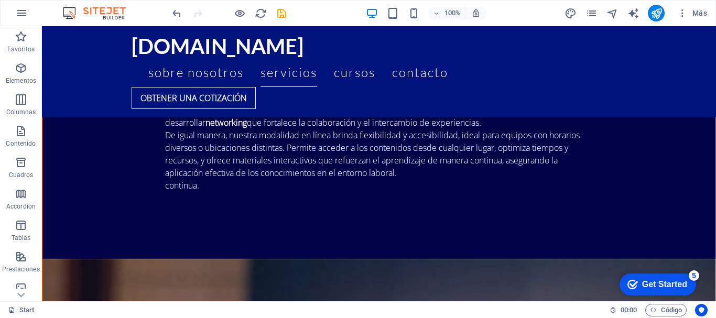
scroll to position [2948, 0]
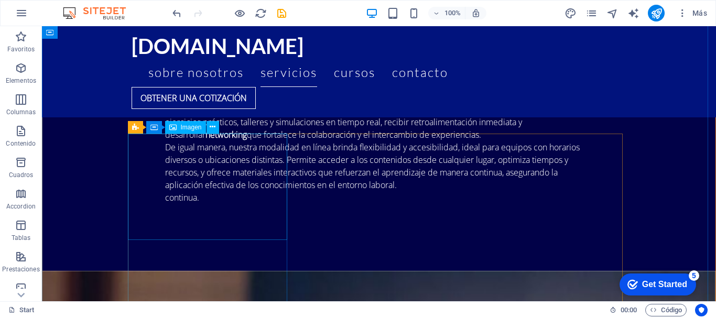
select select "%"
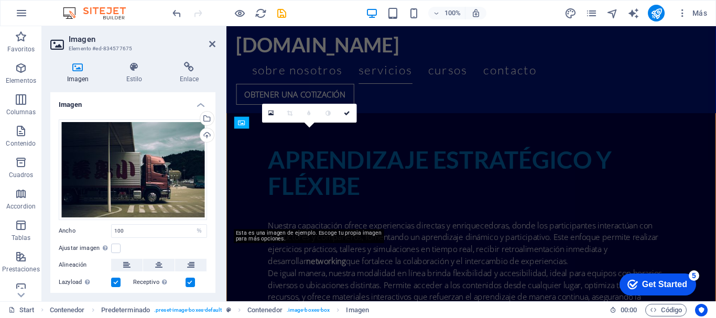
scroll to position [3236, 0]
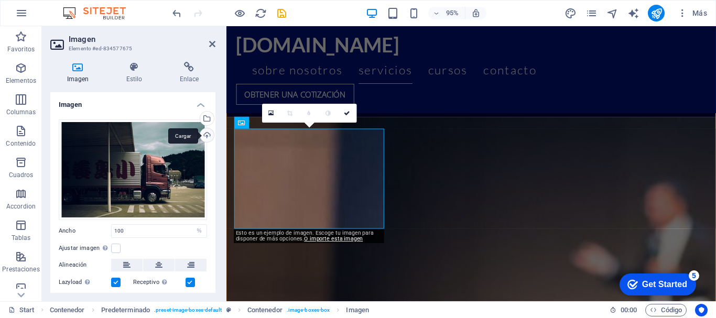
click at [205, 131] on div "Cargar" at bounding box center [206, 136] width 16 height 16
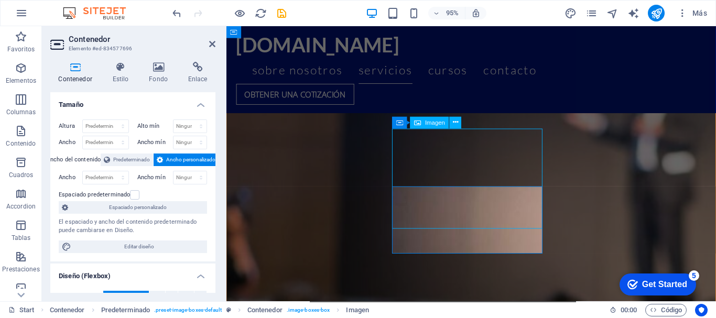
scroll to position [2948, 0]
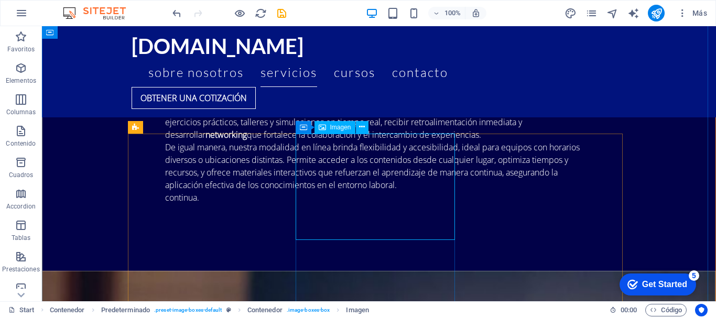
select select "%"
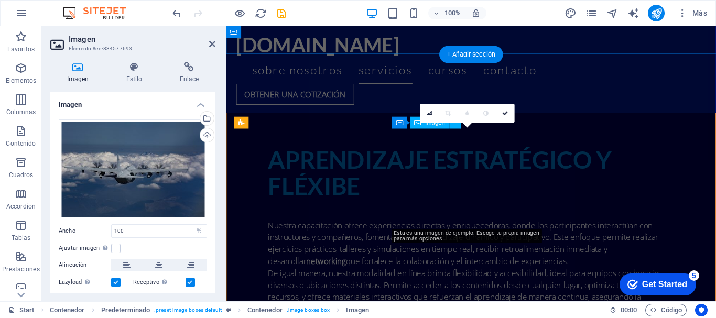
scroll to position [3236, 0]
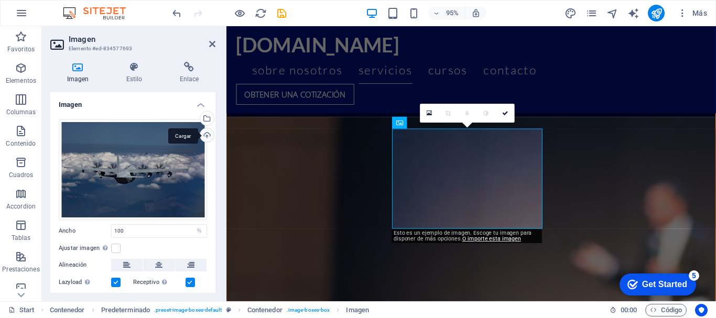
click at [202, 136] on div "Cargar" at bounding box center [206, 136] width 16 height 16
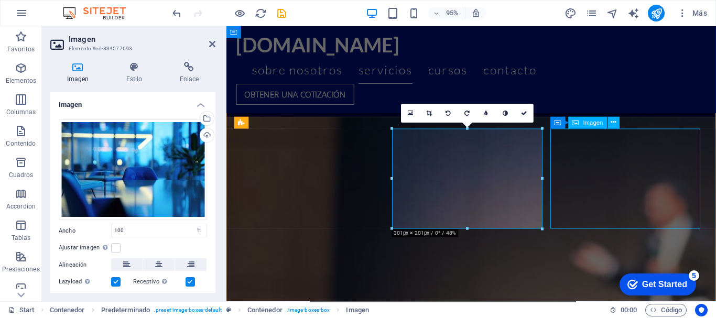
select select "%"
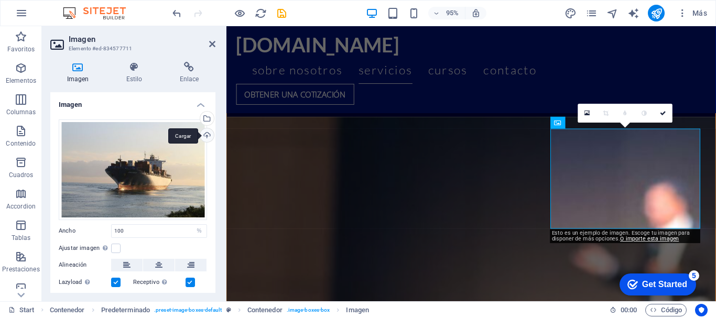
click at [203, 133] on div "Cargar" at bounding box center [206, 136] width 16 height 16
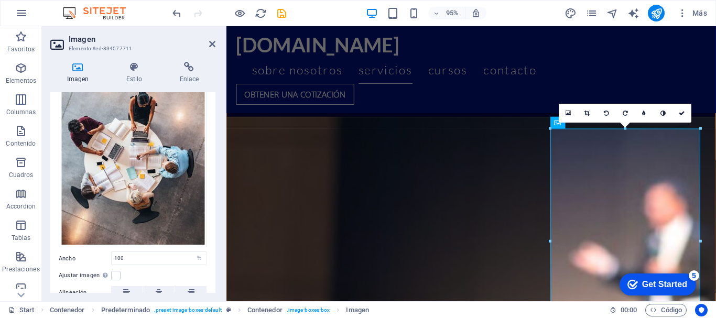
scroll to position [95, 0]
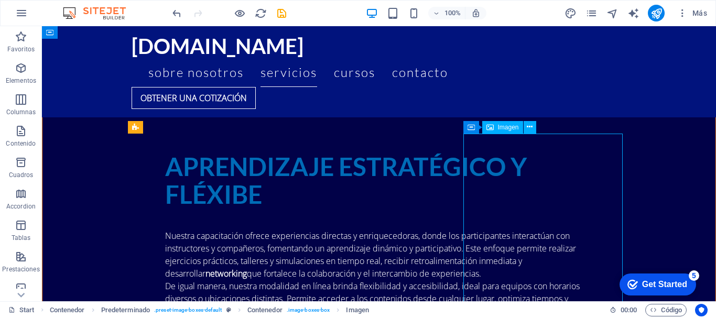
select select "%"
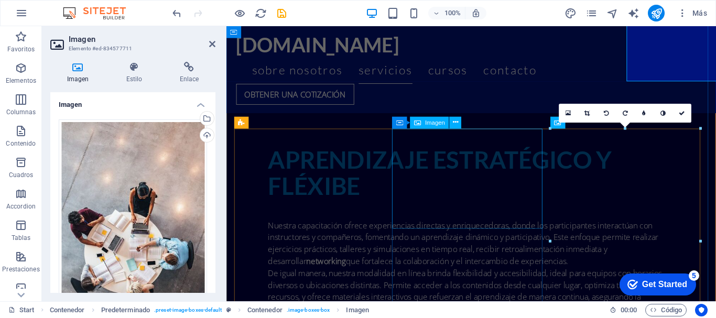
scroll to position [3236, 0]
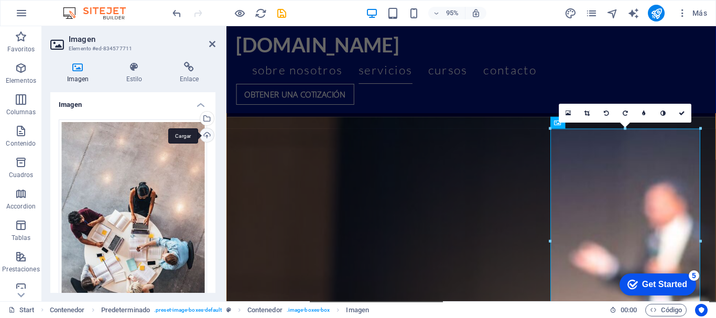
click at [203, 137] on div "Cargar" at bounding box center [206, 136] width 16 height 16
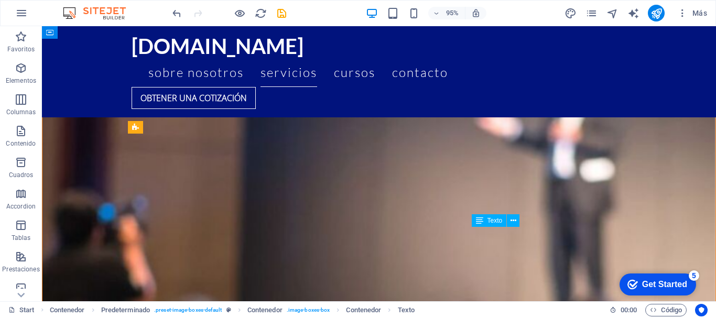
scroll to position [2948, 0]
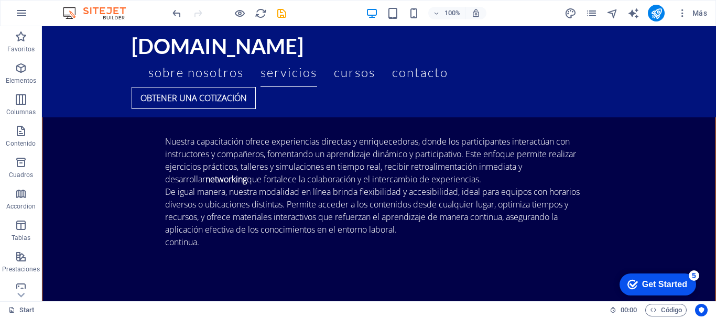
scroll to position [2977, 0]
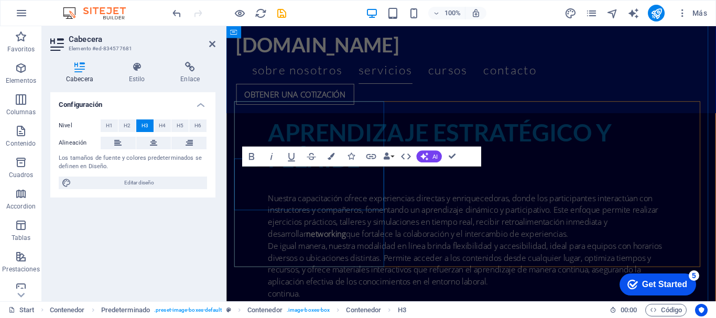
scroll to position [3265, 0]
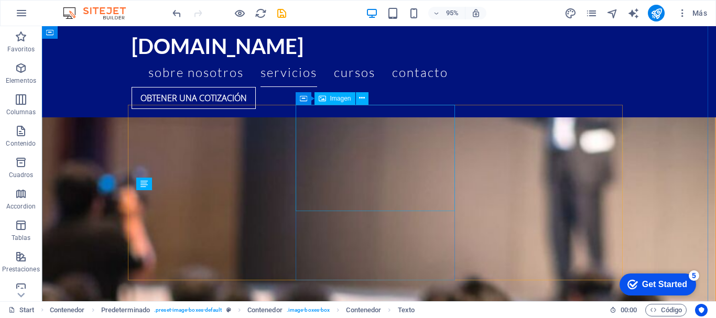
scroll to position [2977, 0]
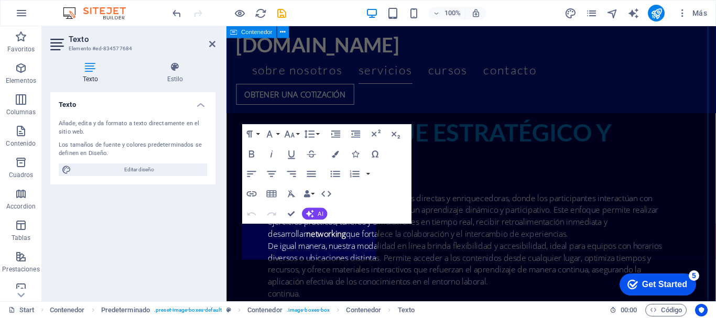
scroll to position [3265, 0]
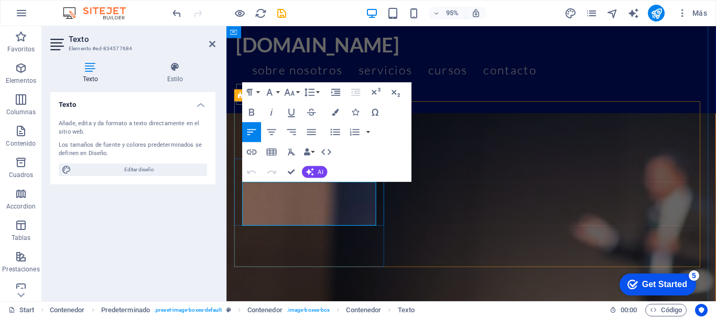
drag, startPoint x: 287, startPoint y: 223, endPoint x: 242, endPoint y: 191, distance: 55.3
drag, startPoint x: 292, startPoint y: 199, endPoint x: 243, endPoint y: 197, distance: 48.8
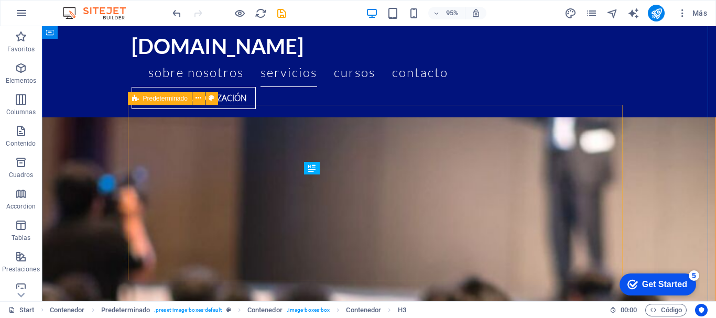
scroll to position [2977, 0]
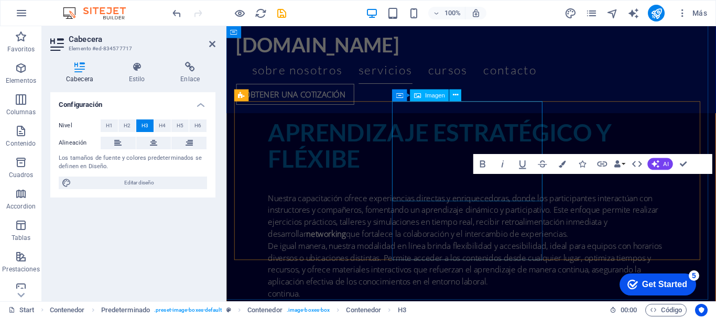
scroll to position [3265, 0]
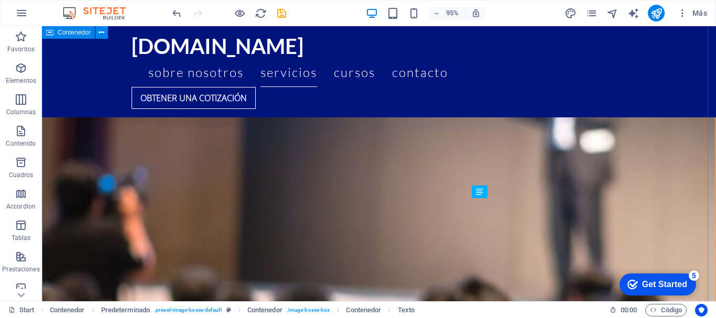
scroll to position [2977, 0]
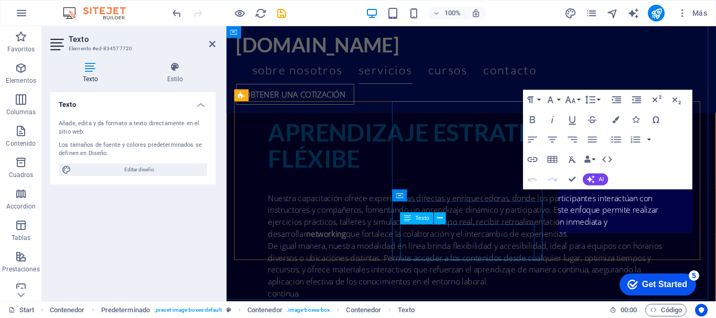
scroll to position [3265, 0]
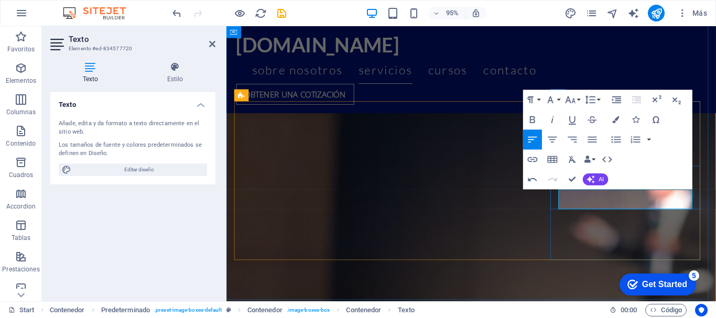
drag, startPoint x: 613, startPoint y: 203, endPoint x: 576, endPoint y: 201, distance: 37.3
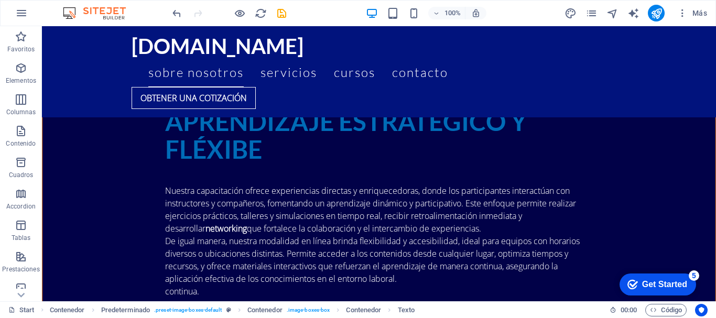
scroll to position [2792, 0]
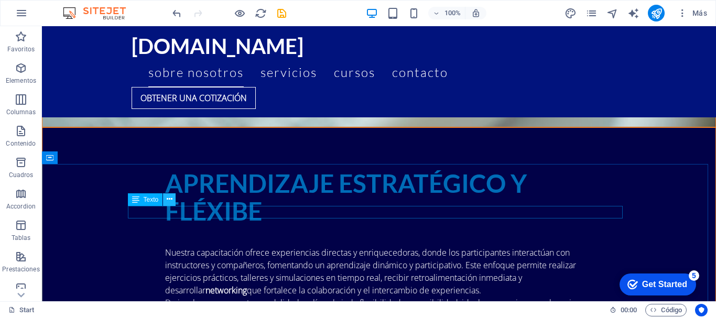
click at [167, 200] on icon at bounding box center [170, 199] width 6 height 11
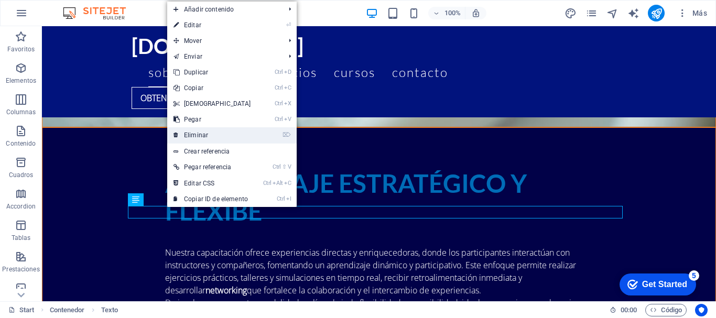
click at [193, 131] on link "⌦ Eliminar" at bounding box center [212, 135] width 90 height 16
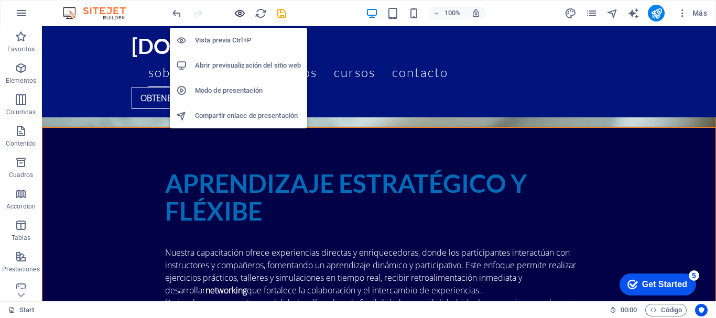
click at [241, 16] on icon "button" at bounding box center [240, 13] width 12 height 12
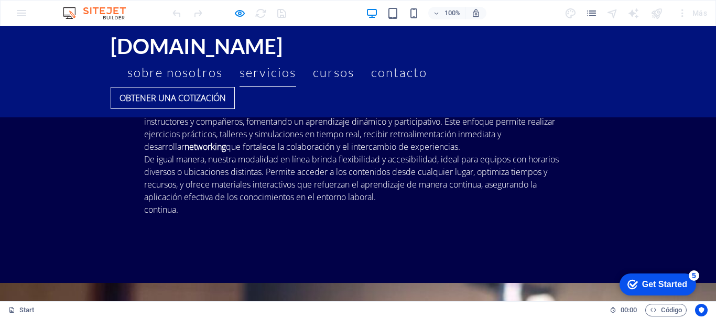
scroll to position [2740, 0]
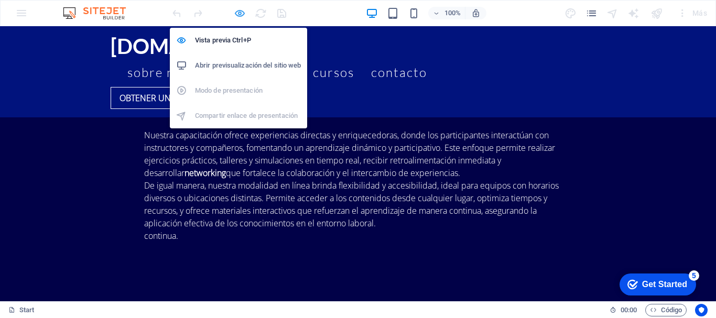
click at [235, 8] on icon "button" at bounding box center [240, 13] width 12 height 12
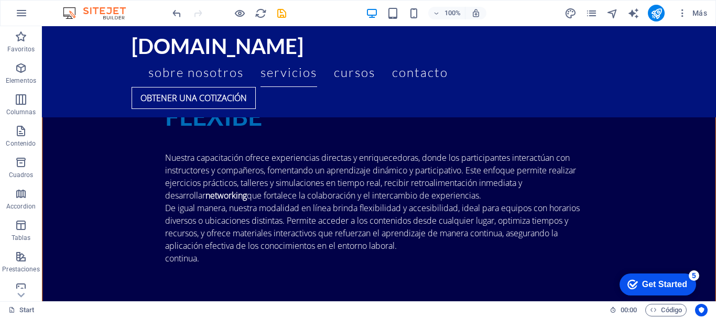
scroll to position [2937, 0]
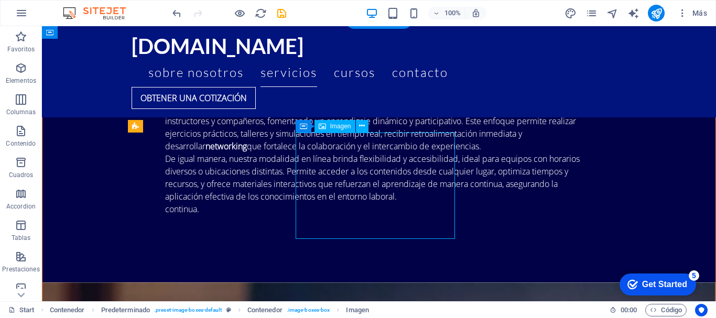
select select "%"
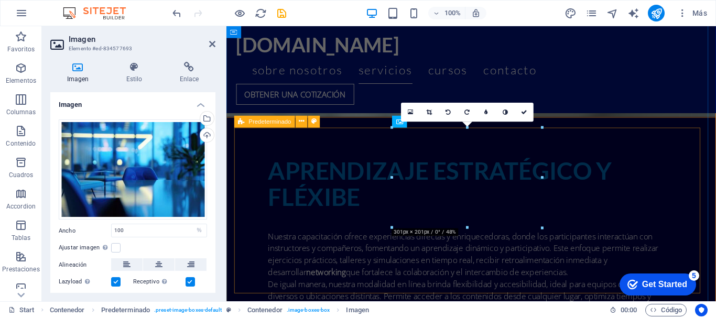
scroll to position [3225, 0]
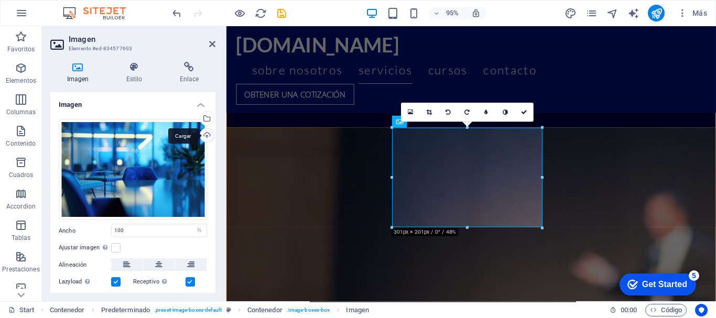
click at [205, 137] on div "Cargar" at bounding box center [206, 136] width 16 height 16
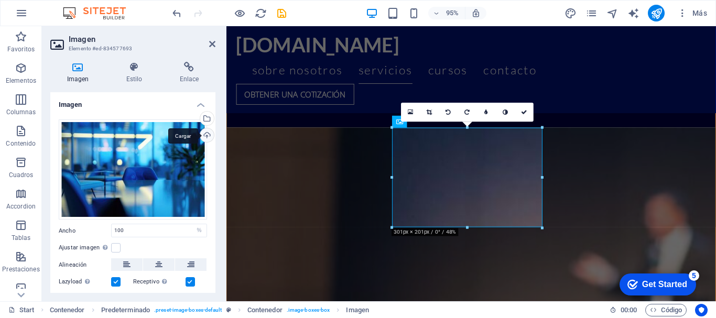
click at [200, 137] on div "Cargar" at bounding box center [206, 136] width 16 height 16
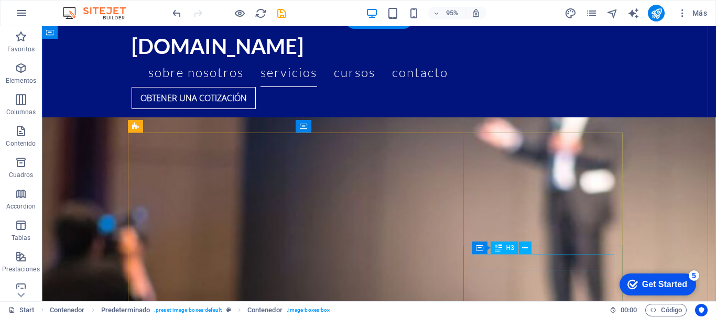
scroll to position [2937, 0]
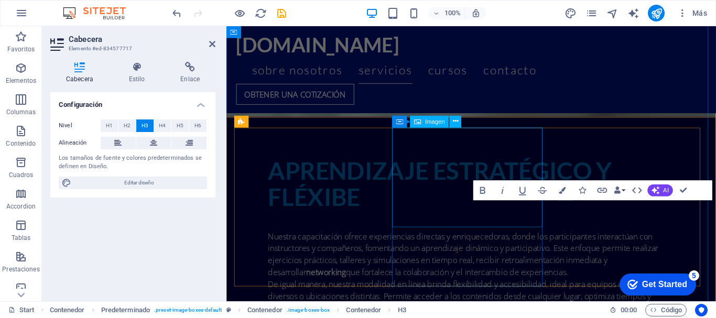
scroll to position [3225, 0]
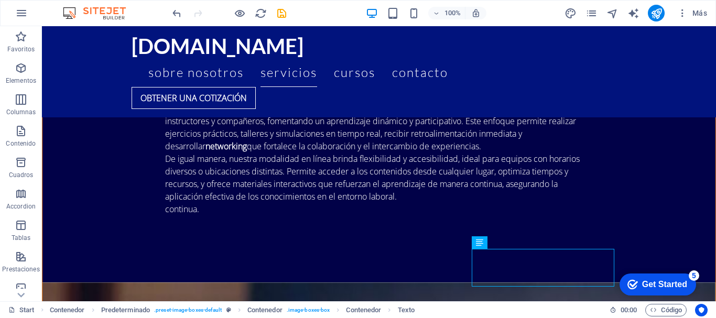
scroll to position [2995, 0]
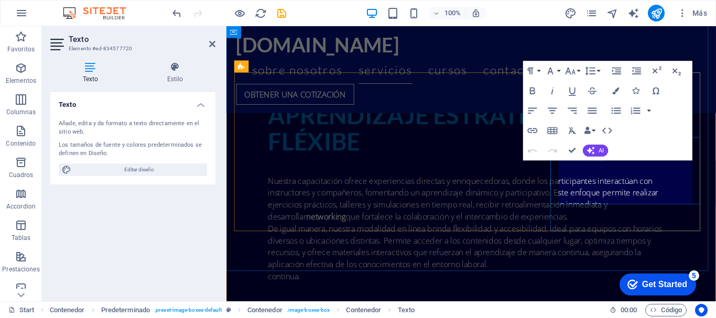
scroll to position [3283, 0]
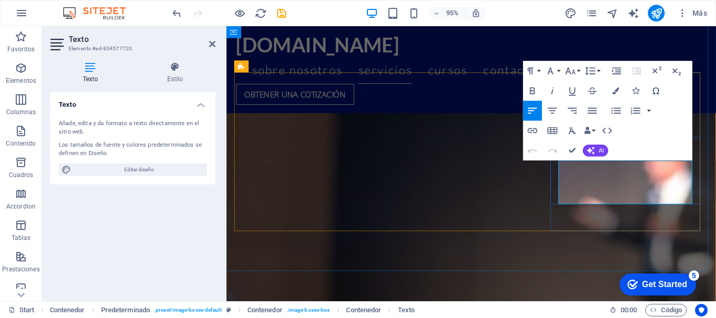
drag, startPoint x: 674, startPoint y: 202, endPoint x: 578, endPoint y: 170, distance: 100.6
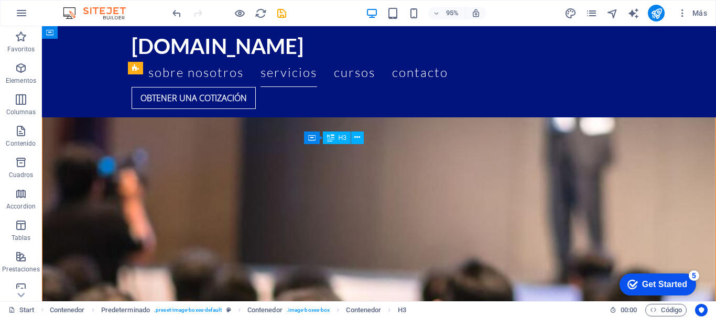
scroll to position [2995, 0]
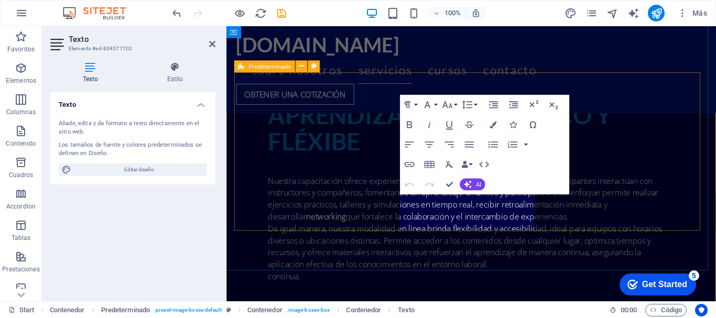
scroll to position [3283, 0]
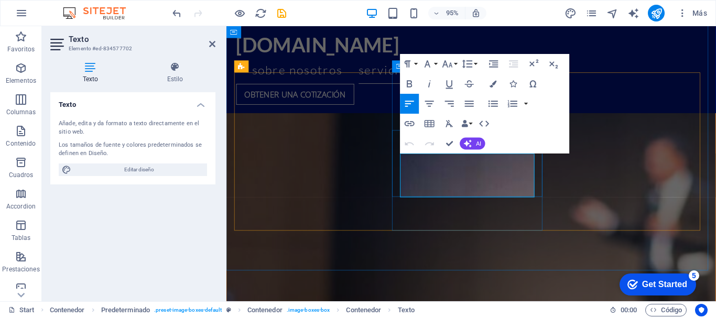
drag, startPoint x: 450, startPoint y: 191, endPoint x: 631, endPoint y: 178, distance: 181.4
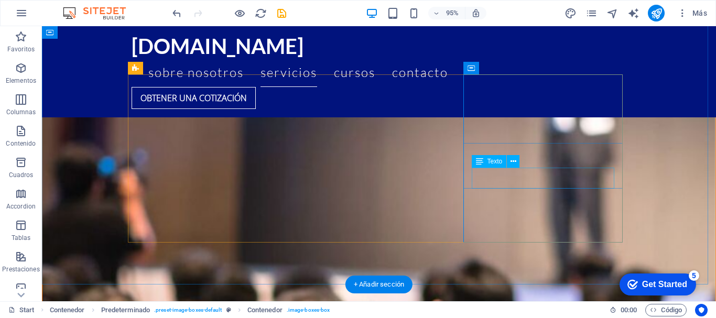
scroll to position [2995, 0]
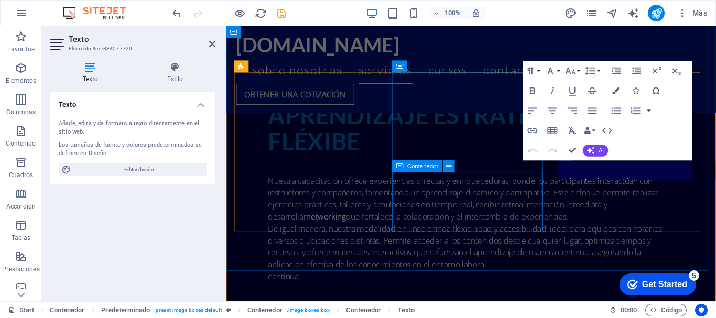
scroll to position [3283, 0]
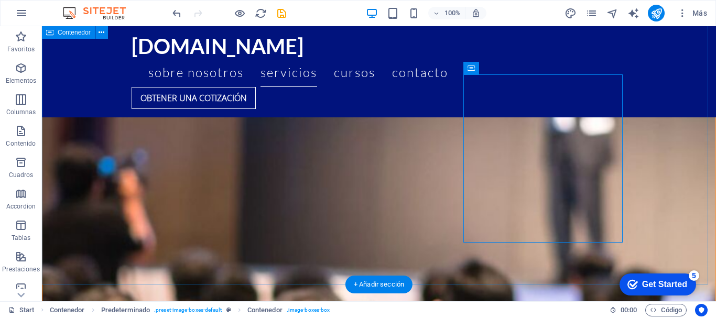
scroll to position [2995, 0]
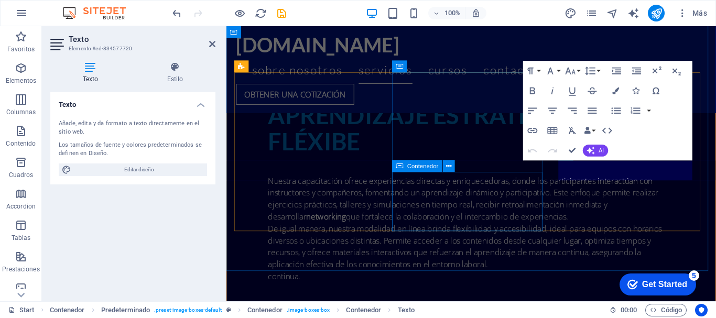
scroll to position [3283, 0]
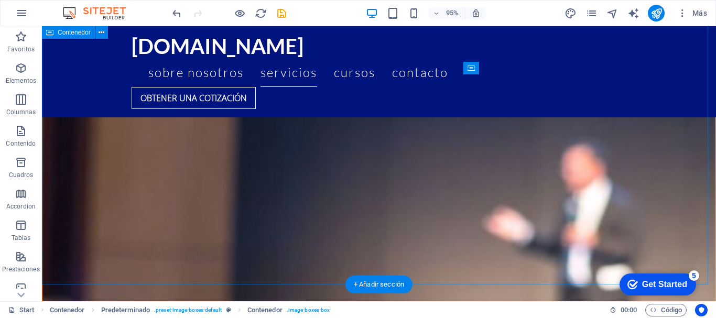
scroll to position [2995, 0]
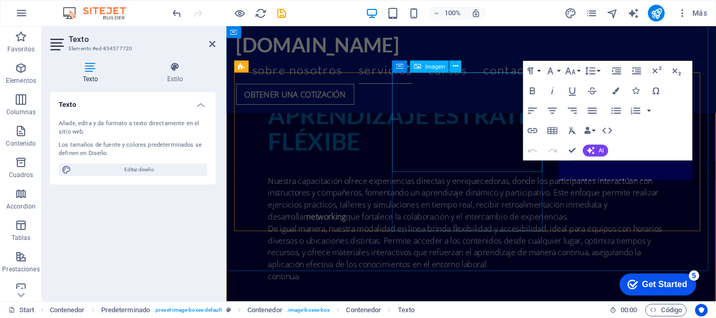
scroll to position [3283, 0]
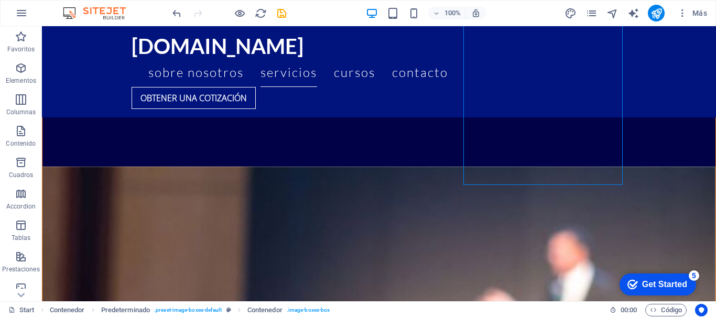
scroll to position [3028, 0]
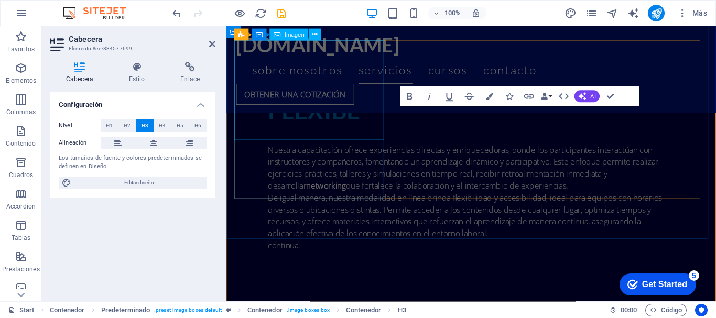
scroll to position [3317, 0]
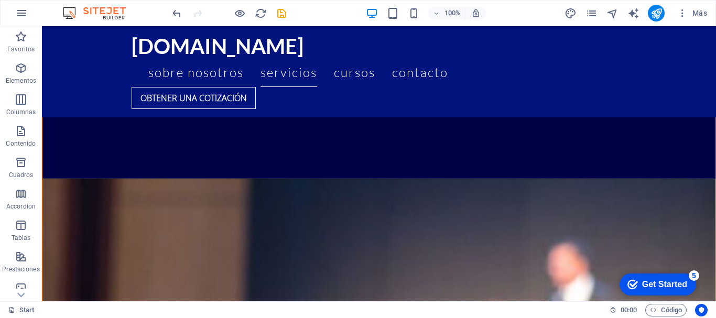
scroll to position [3126, 0]
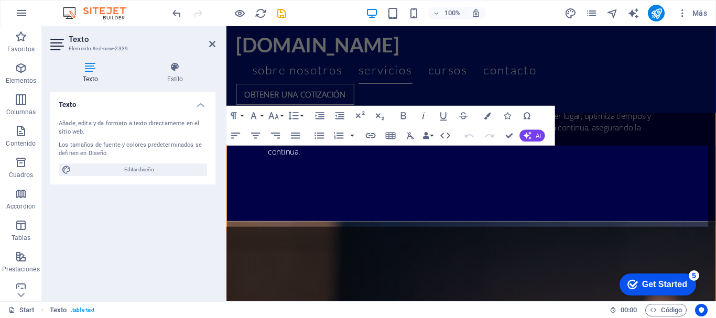
scroll to position [3415, 0]
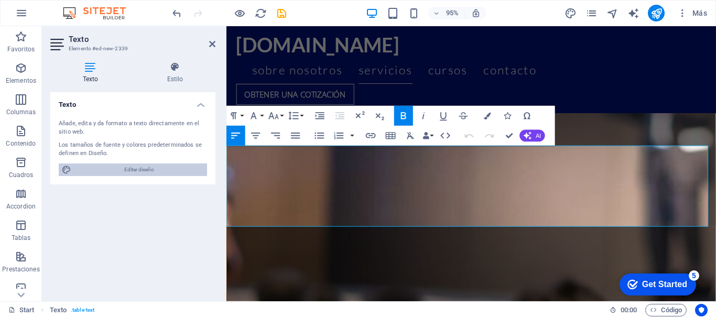
click at [148, 171] on span "Editar diseño" at bounding box center [138, 170] width 129 height 13
select select "px"
select select "400"
select select "px"
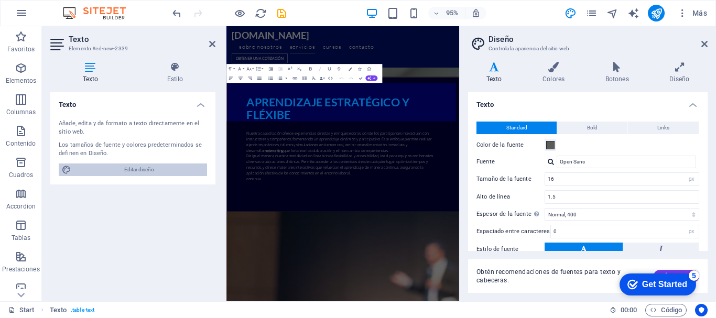
scroll to position [3691, 0]
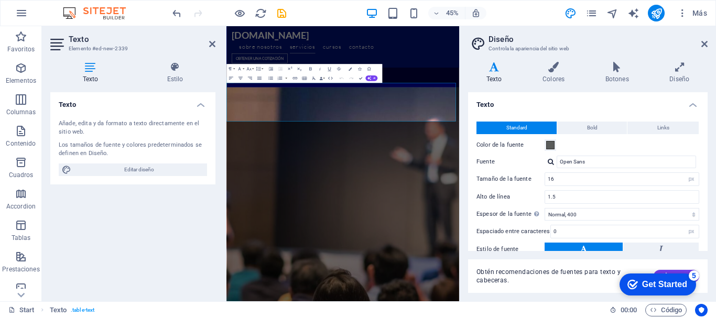
drag, startPoint x: 705, startPoint y: 129, endPoint x: 706, endPoint y: 136, distance: 6.5
click at [706, 136] on div "Texto Standard Bold Links Color de la fuente Fuente Open Sans Tamaño de la fuen…" at bounding box center [588, 171] width 240 height 159
drag, startPoint x: 705, startPoint y: 158, endPoint x: 706, endPoint y: 172, distance: 14.2
click at [706, 172] on div "Texto Standard Bold Links Color de la fuente Fuente Open Sans Tamaño de la fuen…" at bounding box center [588, 171] width 240 height 159
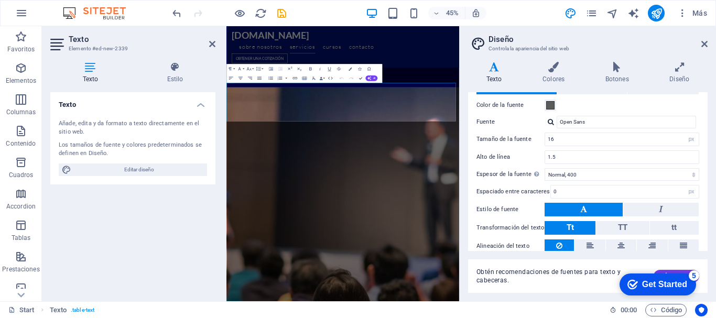
scroll to position [58, 0]
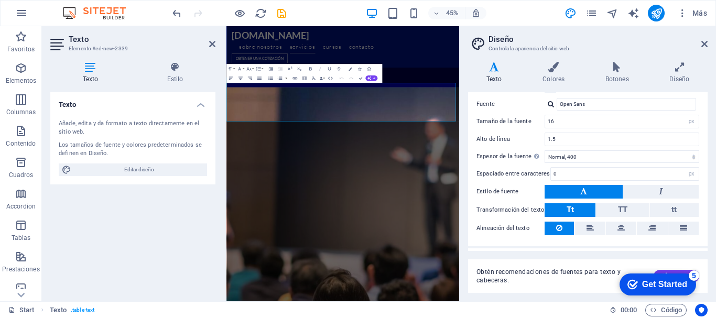
drag, startPoint x: 705, startPoint y: 191, endPoint x: 707, endPoint y: 197, distance: 5.5
click at [707, 197] on div "Texto Standard Bold Links Color de la fuente Fuente Open Sans Tamaño de la fuen…" at bounding box center [588, 171] width 240 height 159
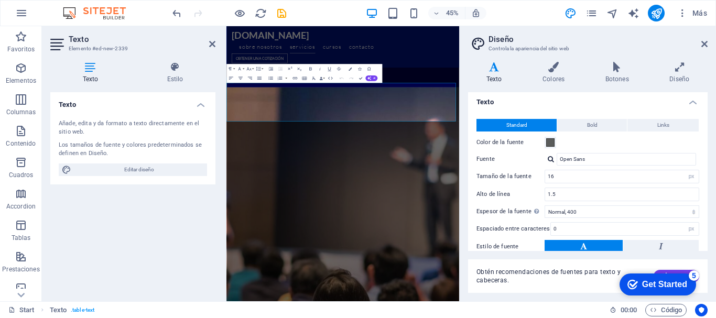
scroll to position [2, 0]
click at [168, 63] on icon at bounding box center [175, 67] width 81 height 10
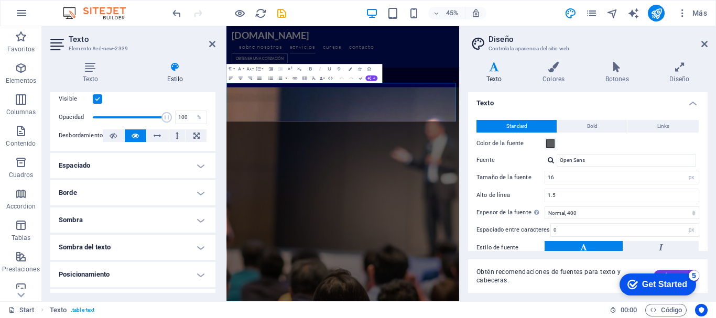
scroll to position [25, 0]
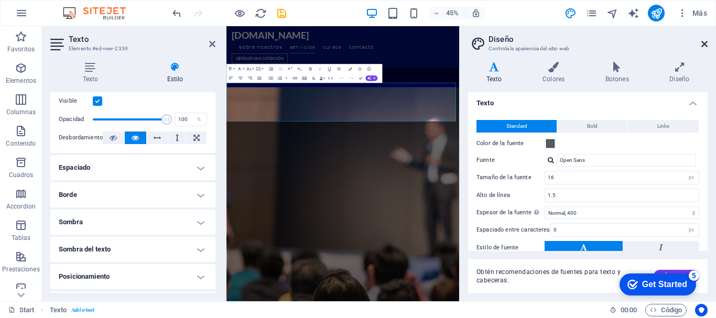
click at [701, 47] on icon at bounding box center [704, 44] width 6 height 8
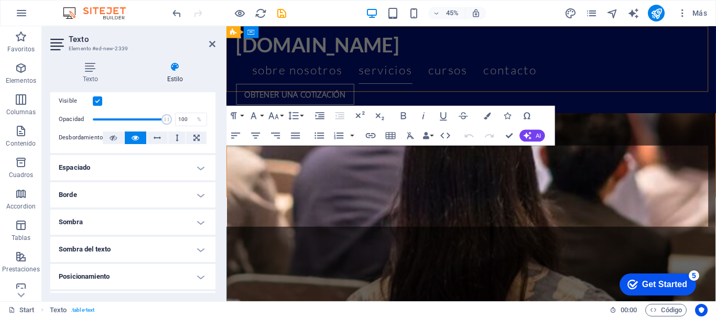
scroll to position [3415, 0]
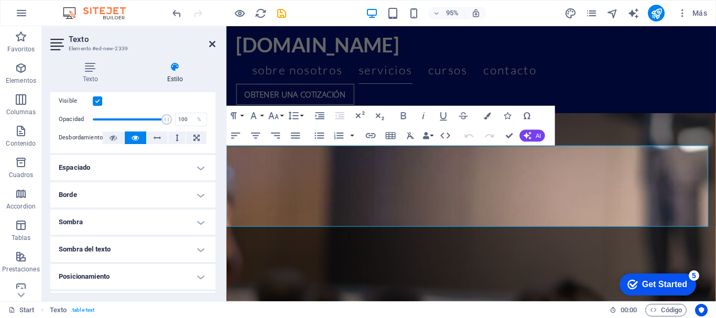
click at [211, 46] on icon at bounding box center [212, 44] width 6 height 8
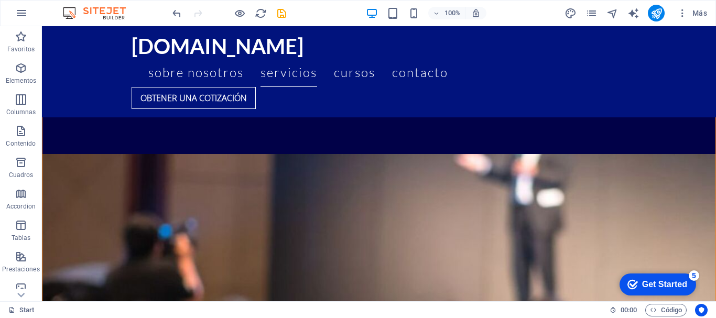
scroll to position [3102, 0]
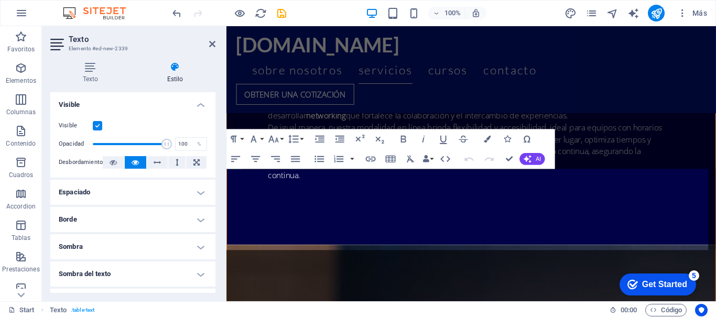
scroll to position [3391, 0]
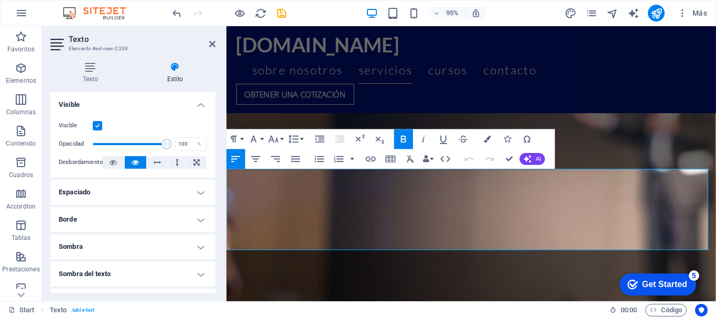
click at [279, 14] on icon "save" at bounding box center [282, 13] width 12 height 12
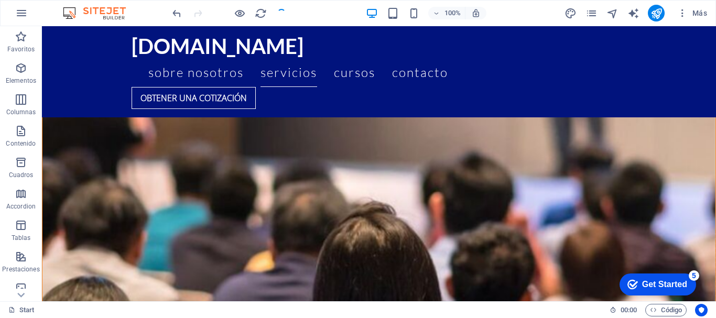
scroll to position [3102, 0]
